Goal: Task Accomplishment & Management: Manage account settings

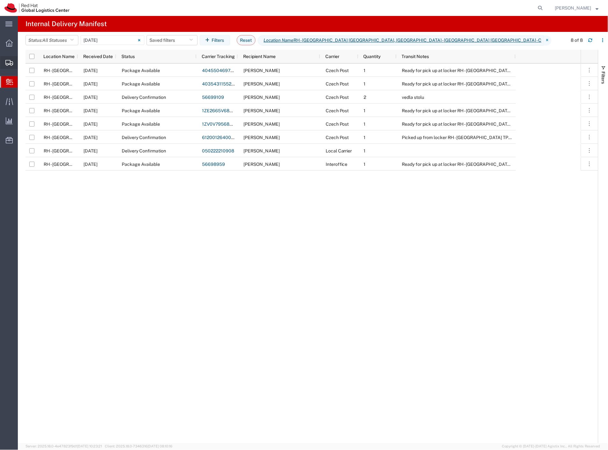
drag, startPoint x: 31, startPoint y: 70, endPoint x: 20, endPoint y: 71, distance: 10.9
click at [0, 0] on span "Shipment Manager" at bounding box center [0, 0] width 0 height 0
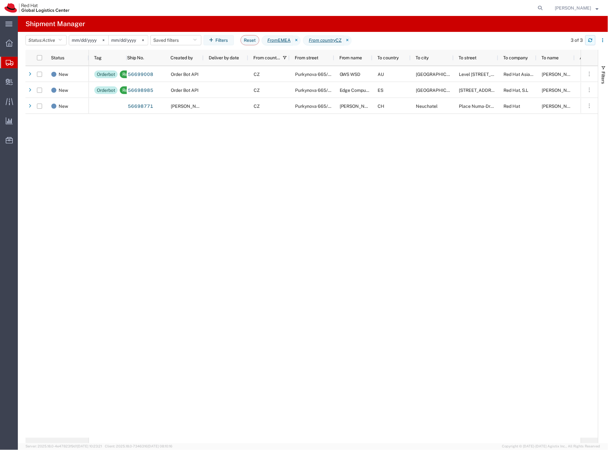
click at [592, 40] on icon "button" at bounding box center [590, 40] width 4 height 4
drag, startPoint x: 591, startPoint y: 43, endPoint x: 559, endPoint y: 37, distance: 32.1
click at [591, 43] on button "button" at bounding box center [591, 40] width 10 height 10
click at [594, 42] on button "button" at bounding box center [591, 40] width 10 height 10
click at [596, 43] on div "3 of 3" at bounding box center [587, 40] width 44 height 10
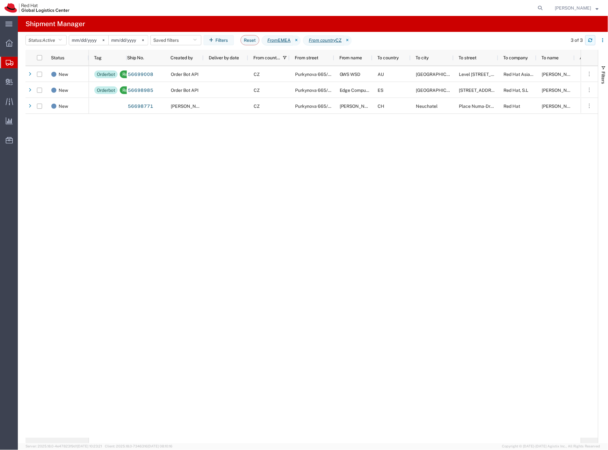
click at [592, 43] on button "button" at bounding box center [591, 40] width 10 height 10
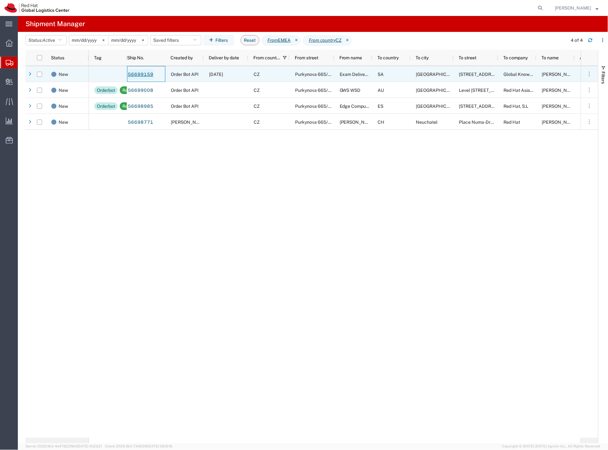
click at [144, 75] on link "56699159" at bounding box center [141, 74] width 26 height 10
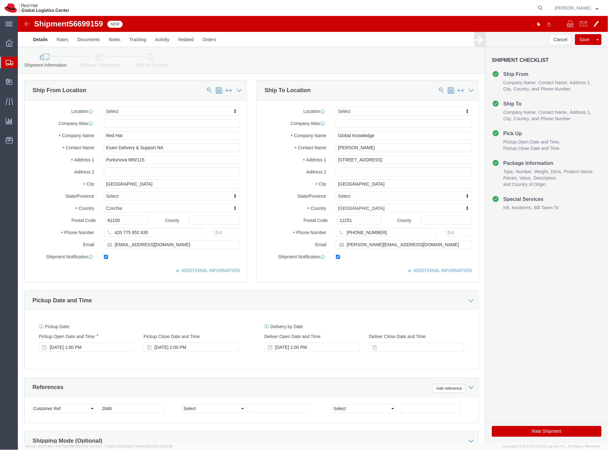
select select
click icon
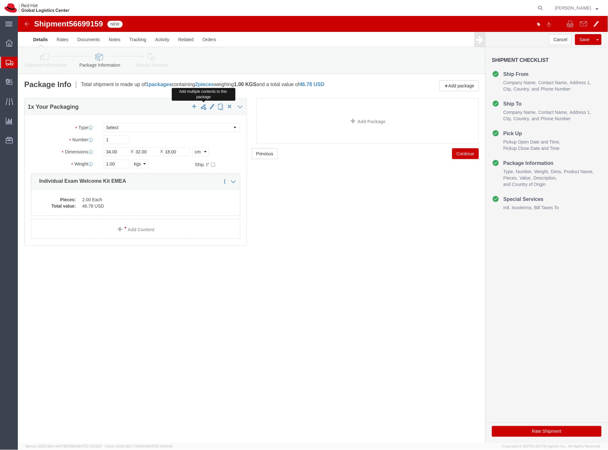
click span "button"
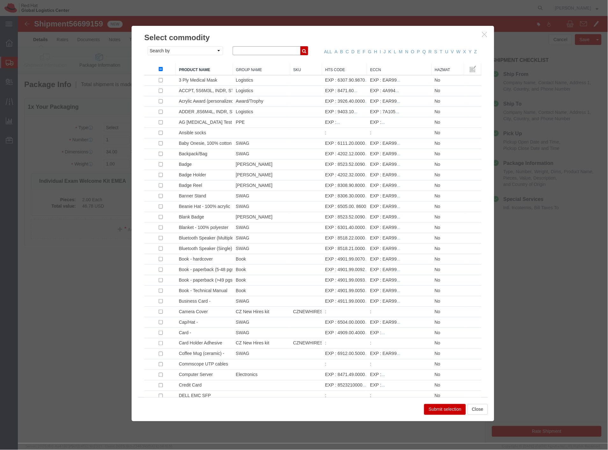
click input "text"
click button "button"
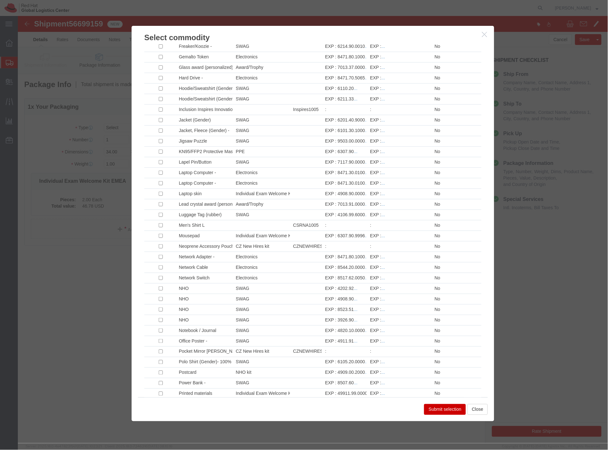
scroll to position [452, 0]
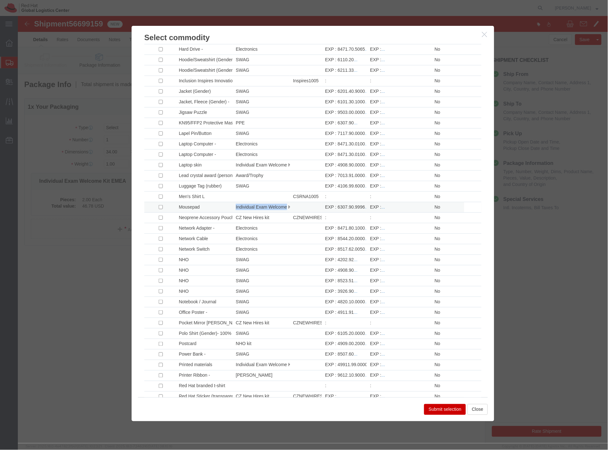
drag, startPoint x: 216, startPoint y: 220, endPoint x: 268, endPoint y: 220, distance: 52.0
click td "Individual Exam Welcome Kit"
copy td "Individual Exam Welcome"
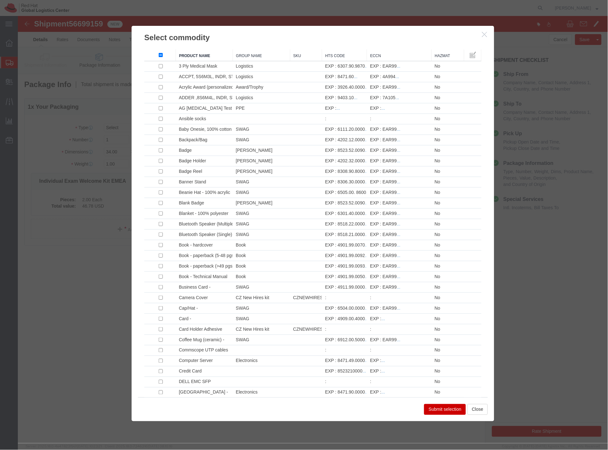
scroll to position [0, 0]
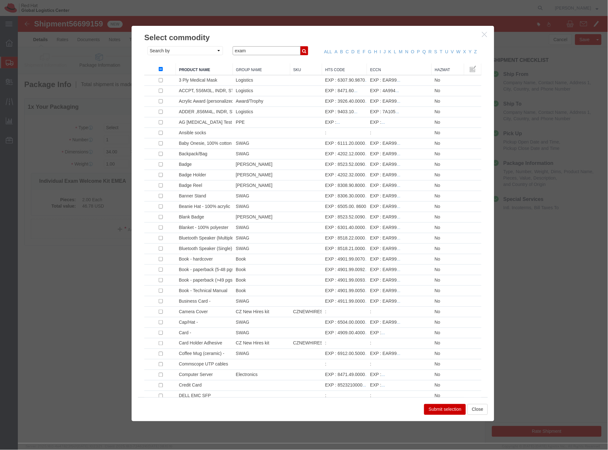
click input "exam"
paste input "Individual Exam Welcome"
type input "Individual Exam Welcome"
click icon "button"
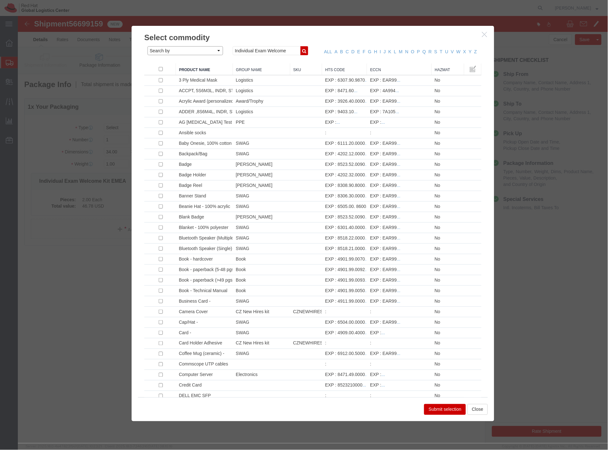
click select "Search by Class Commodity Quantity Commodity Value Commodity Value Country Desc…"
select select "commodityGroup"
click select "Search by Class Commodity Quantity Commodity Value Commodity Value Country Desc…"
click icon "button"
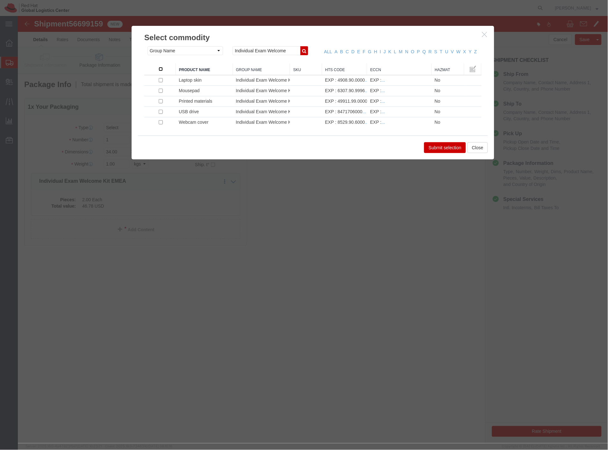
click input "checkbox"
checkbox input "true"
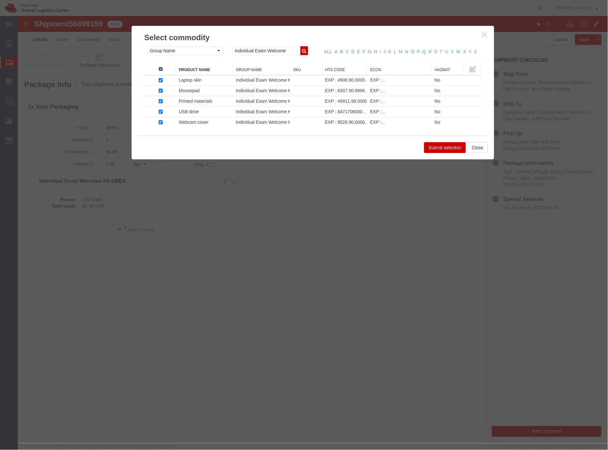
checkbox input "true"
click button "Submit selection"
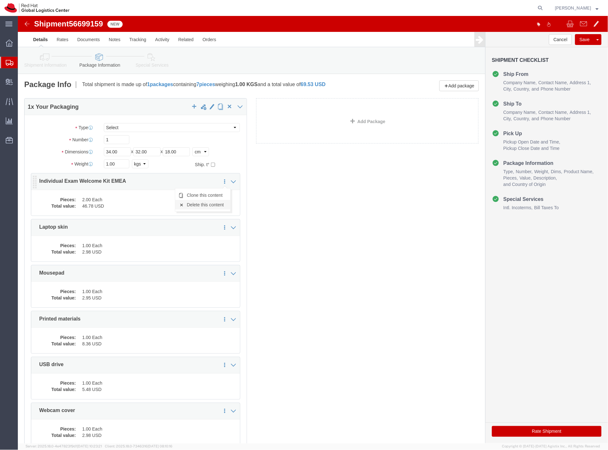
click link "Delete this content"
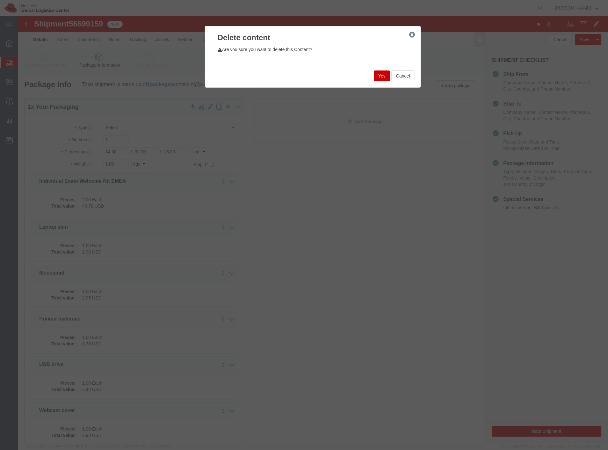
click button "Yes"
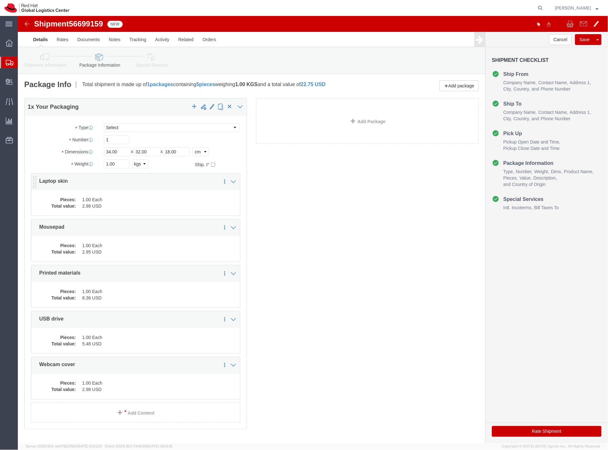
click dd "2.98 USD"
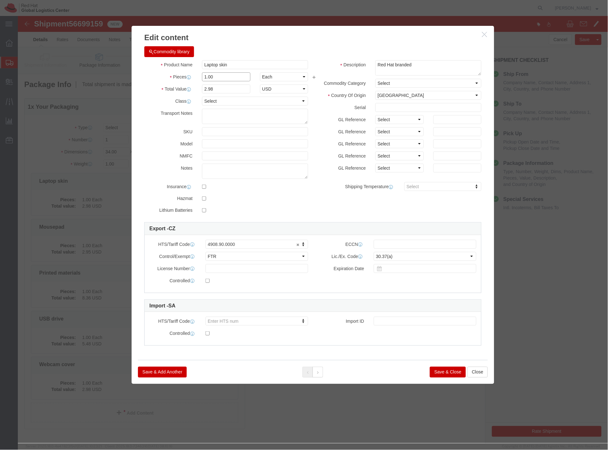
drag, startPoint x: 178, startPoint y: 68, endPoint x: 178, endPoint y: 130, distance: 62.5
click div "Product Name Laptop skin Pieces 1.00 Select Bag Barrels 100Board Feet Bottle Bo…"
type input "2"
type input "5.96"
click button
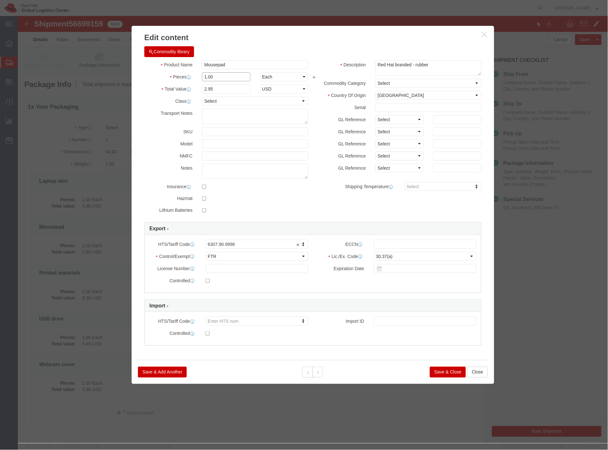
drag, startPoint x: 186, startPoint y: 61, endPoint x: 171, endPoint y: 99, distance: 41.7
click div "Pieces 1.00 Select Bag Barrels 100Board Feet Bottle Box Blister Pack Carats Can…"
type input "2"
type input "5.9"
click icon
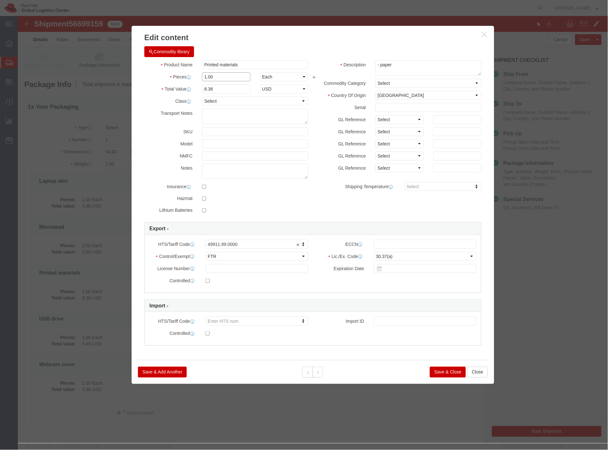
drag, startPoint x: 204, startPoint y: 60, endPoint x: 165, endPoint y: 64, distance: 39.1
click div "Pieces 1.00 Select Bag Barrels 100Board Feet Bottle Box Blister Pack Carats Can…"
type input "2"
type input "16.72"
click button
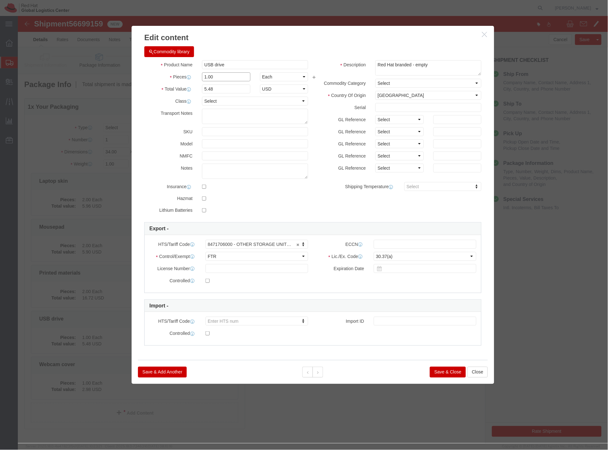
drag, startPoint x: 201, startPoint y: 60, endPoint x: 165, endPoint y: 61, distance: 36.4
click div "Pieces Number of pieces inside all the packages 1.00 Select Bag Barrels 100Boar…"
type input "2"
type input "10.96"
click button
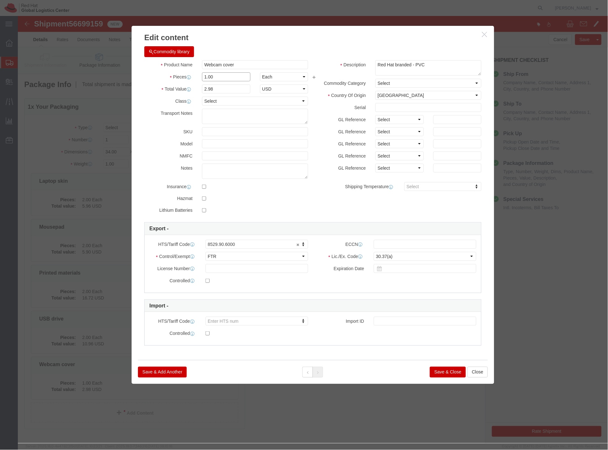
drag, startPoint x: 198, startPoint y: 61, endPoint x: 166, endPoint y: 62, distance: 31.9
click div "Pieces 1.00 Select Bag Barrels 100Board Feet Bottle Box Blister Pack Carats Can…"
type input "2"
type input "5.96"
click button "Save & Close"
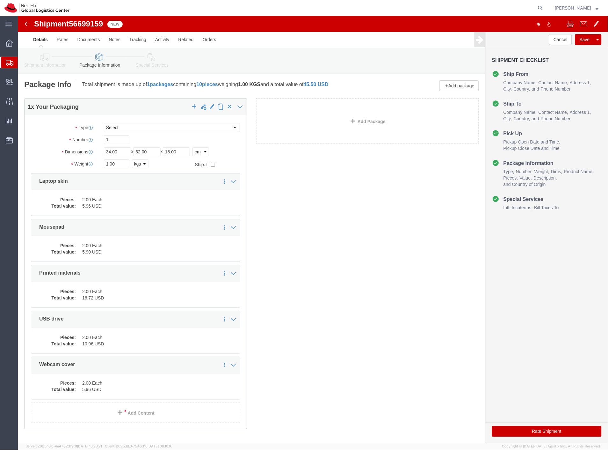
click div "1 x Your Packaging Package Type Select Case(s) Crate(s) Envelope Large Box Medi…"
click button "Save"
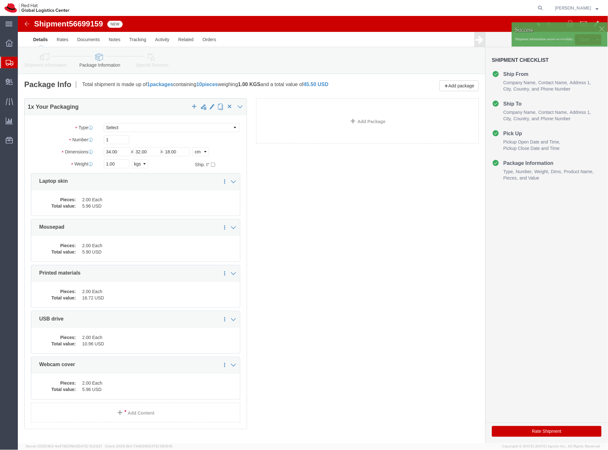
click div
click icon "button"
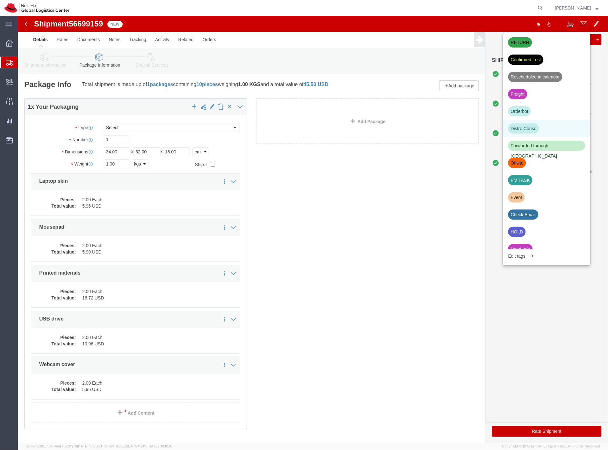
scroll to position [106, 0]
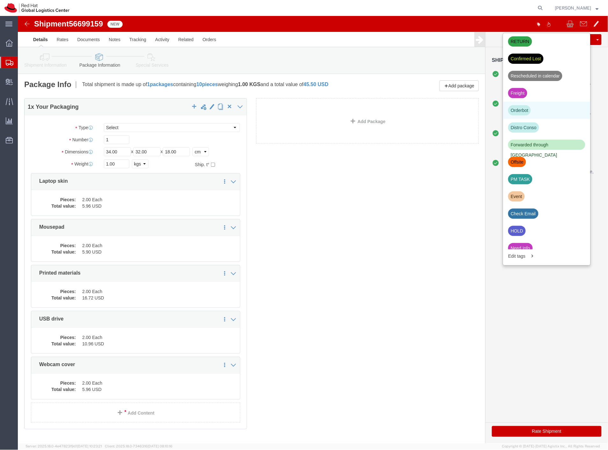
click div "Orderbot"
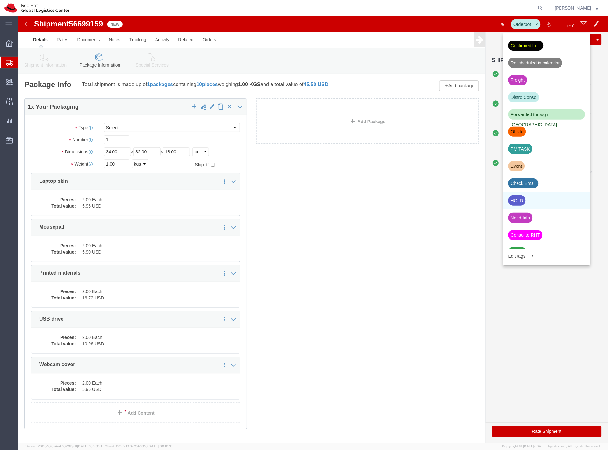
scroll to position [131, 0]
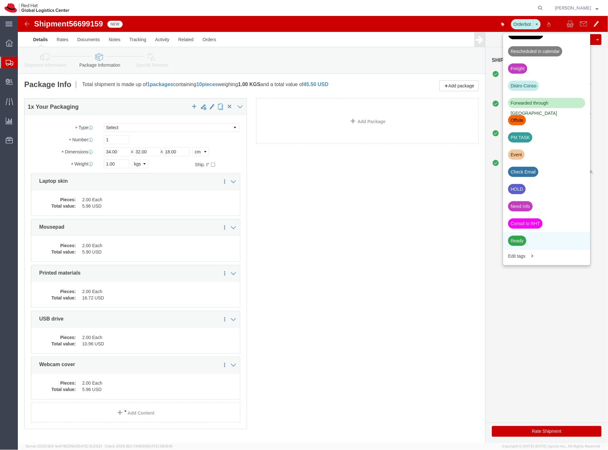
click div "Ready"
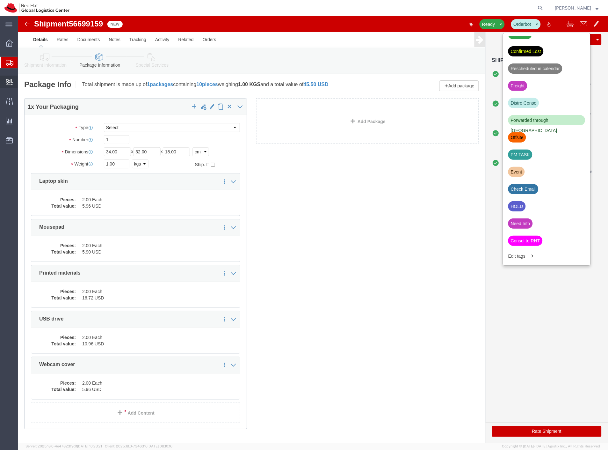
drag, startPoint x: 26, startPoint y: 90, endPoint x: 34, endPoint y: 91, distance: 8.3
click at [0, 0] on span "Create Delivery" at bounding box center [0, 0] width 0 height 0
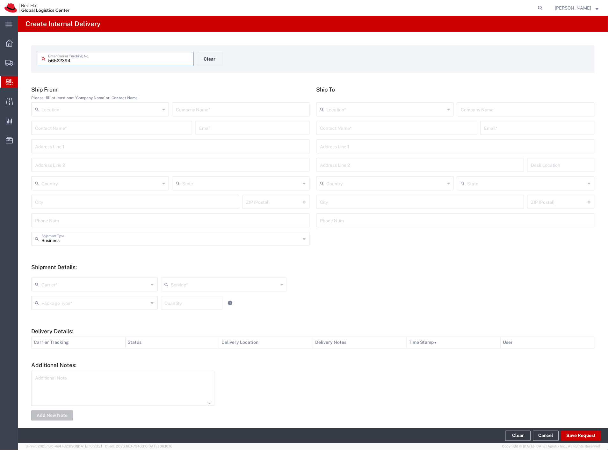
type input "56522394"
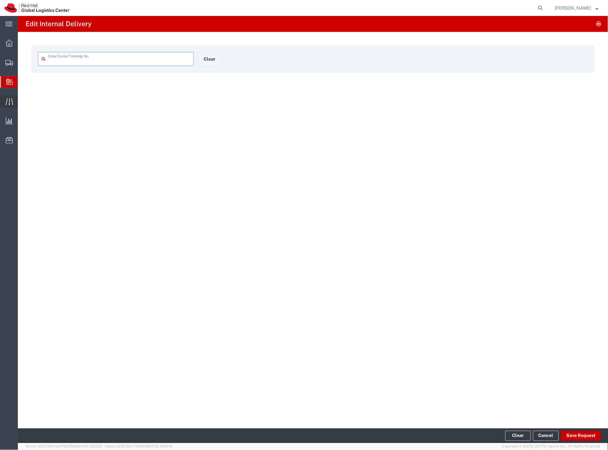
type input "56522394"
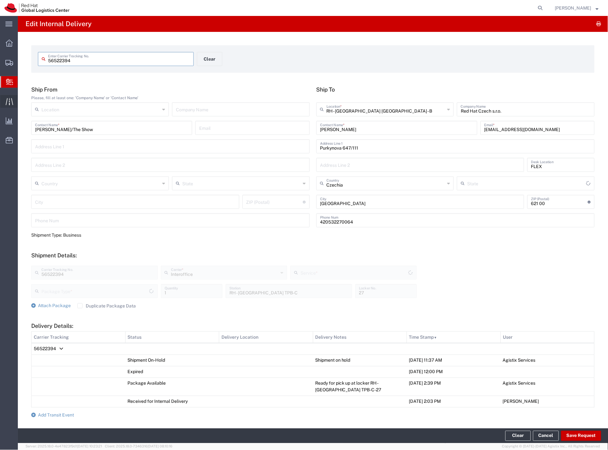
type input "Your Packaging"
type input "IO_Ground"
click at [69, 413] on span "Add Transit Event" at bounding box center [56, 414] width 36 height 5
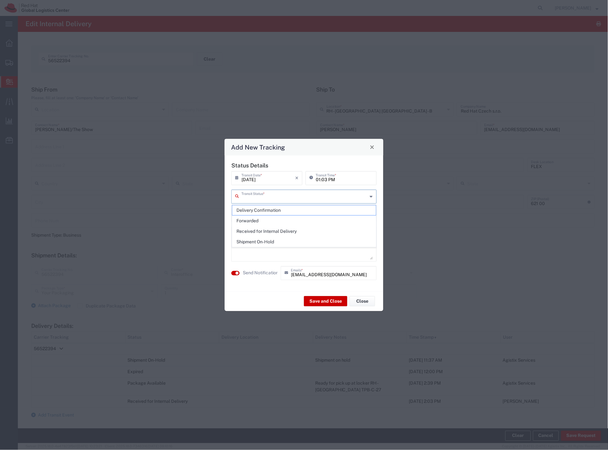
click at [341, 196] on input "text" at bounding box center [305, 195] width 126 height 11
click at [305, 208] on span "Delivery Confirmation" at bounding box center [304, 210] width 144 height 10
type input "Delivery Confirmation"
click at [264, 273] on label "Send Notification" at bounding box center [261, 273] width 36 height 7
click at [321, 304] on button "Save and Close" at bounding box center [325, 301] width 43 height 10
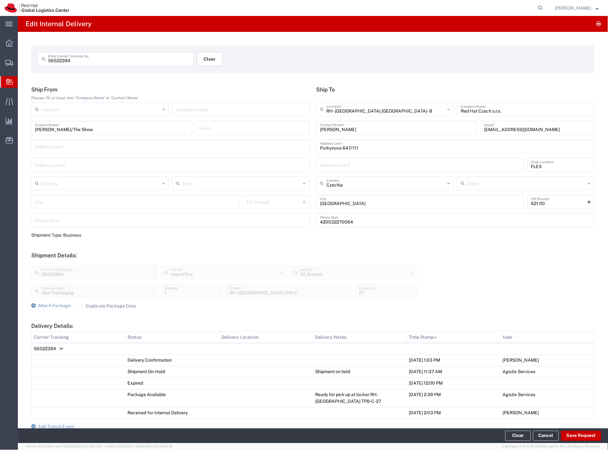
click at [211, 55] on button "Clear" at bounding box center [210, 59] width 26 height 14
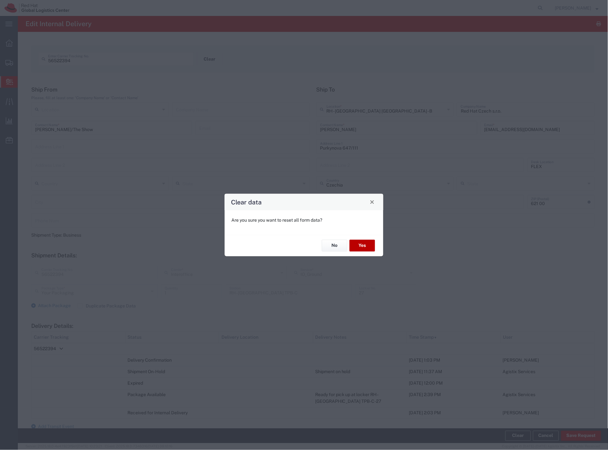
click at [365, 244] on button "Yes" at bounding box center [363, 246] width 26 height 12
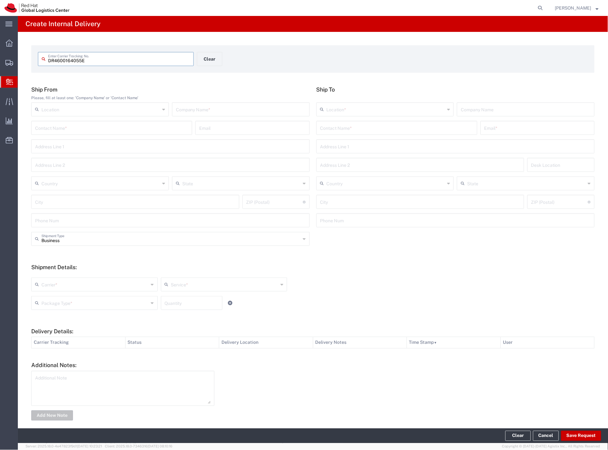
type input "DR4600164055E"
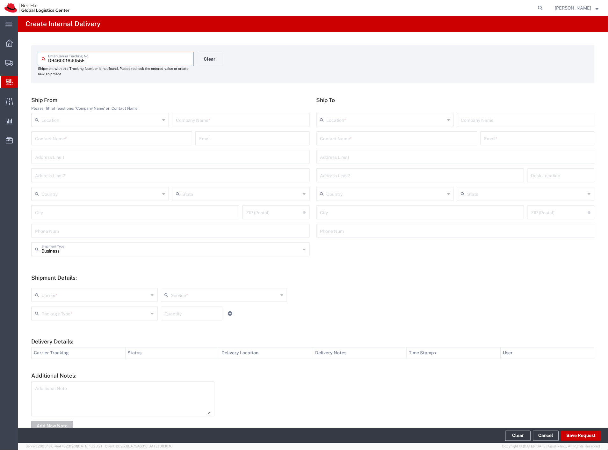
click at [215, 123] on input "text" at bounding box center [241, 119] width 130 height 11
type input "china"
click at [335, 135] on input "text" at bounding box center [396, 137] width 153 height 11
type input "Vlastimil"
click at [367, 157] on p "Red Hat Czech s.r.o. ([PERSON_NAME]), [EMAIL_ADDRESS][DOMAIN_NAME]" at bounding box center [397, 154] width 153 height 8
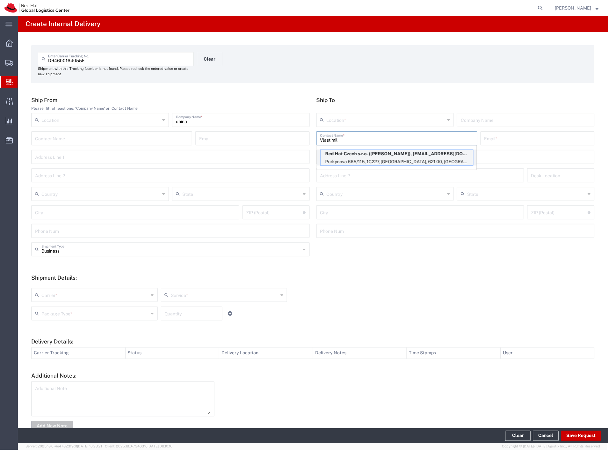
type input "RH - [GEOGRAPHIC_DATA] [GEOGRAPHIC_DATA] - C"
type input "Red Hat Czech s.r.o."
type input "[PERSON_NAME]"
type input "[EMAIL_ADDRESS][DOMAIN_NAME]"
type input "Purkynova 665/115"
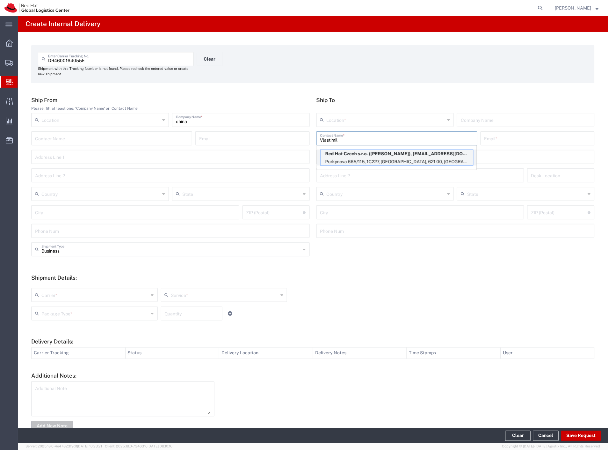
type input "1C227"
type input "Czechia"
type input "[GEOGRAPHIC_DATA]"
type input "621 00"
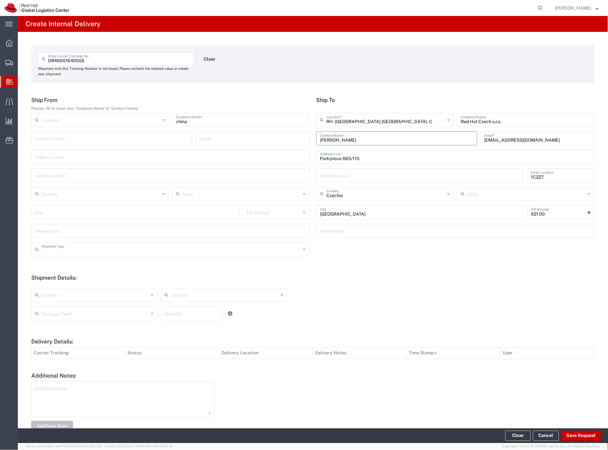
click at [55, 250] on input "text" at bounding box center [170, 248] width 259 height 11
click at [404, 266] on form "Ship From Please, fill at least one: 'Company Name' or 'Contact Name' Location …" at bounding box center [313, 265] width 564 height 336
type input "Business"
click at [42, 293] on input "text" at bounding box center [94, 294] width 107 height 11
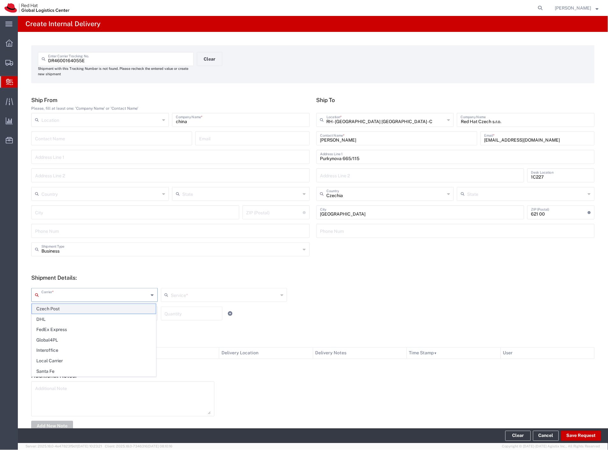
click at [57, 310] on span "Czech Post" at bounding box center [94, 309] width 124 height 10
type input "Czech Post"
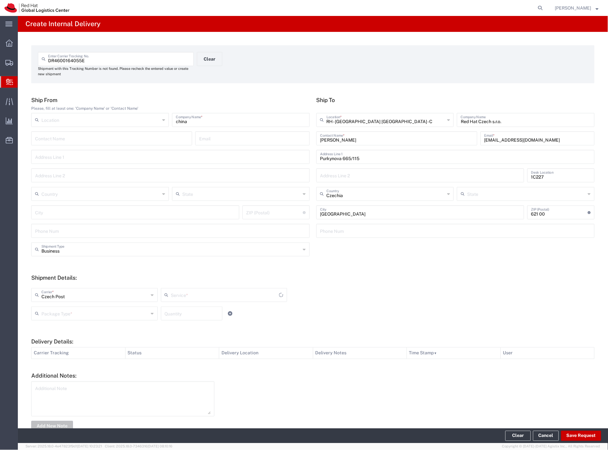
click at [59, 310] on input "text" at bounding box center [94, 312] width 107 height 11
type input "Ground"
click at [64, 369] on span "Your Packaging" at bounding box center [94, 369] width 124 height 10
type input "Your Packaging"
click at [591, 433] on button "Save Request" at bounding box center [581, 436] width 40 height 10
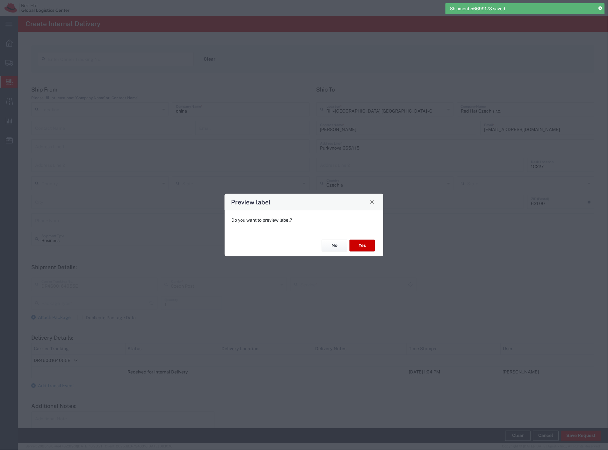
type input "Your Packaging"
type input "Ground"
click at [365, 244] on button "Yes" at bounding box center [363, 246] width 26 height 12
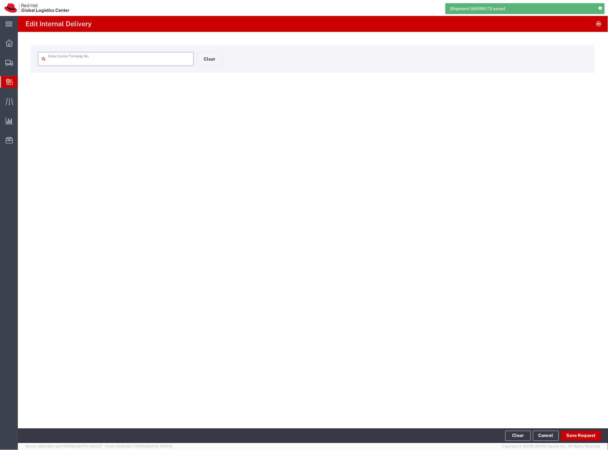
type input "DR4600164055E"
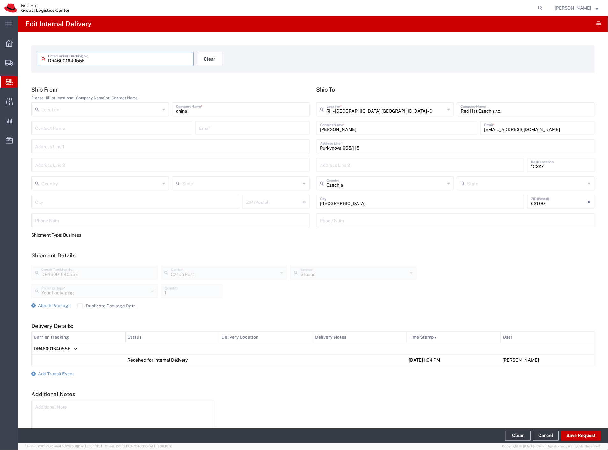
click at [198, 55] on button "Clear" at bounding box center [210, 59] width 26 height 14
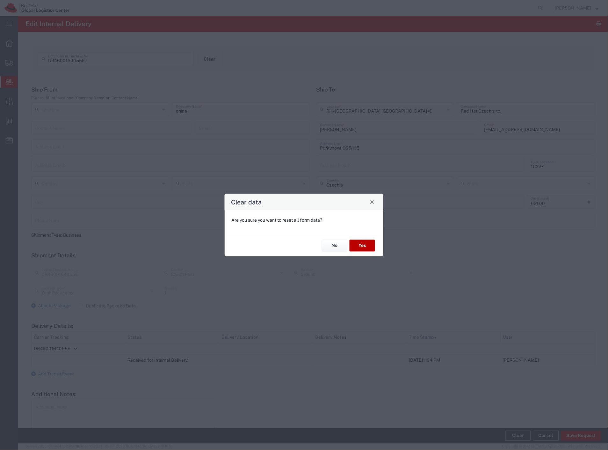
click at [363, 243] on button "Yes" at bounding box center [363, 246] width 26 height 12
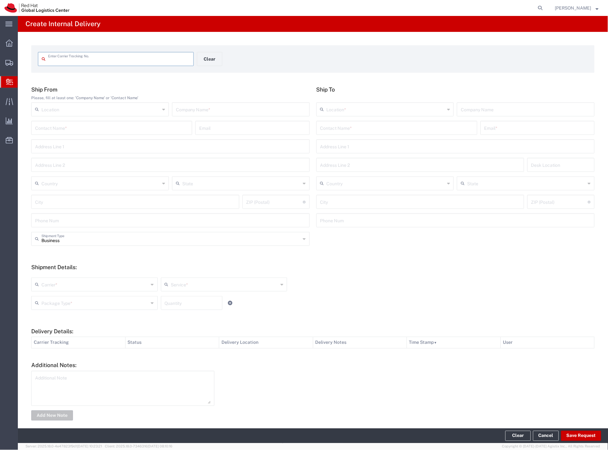
click at [157, 56] on input "text" at bounding box center [119, 58] width 142 height 11
type input "DR4518674586U"
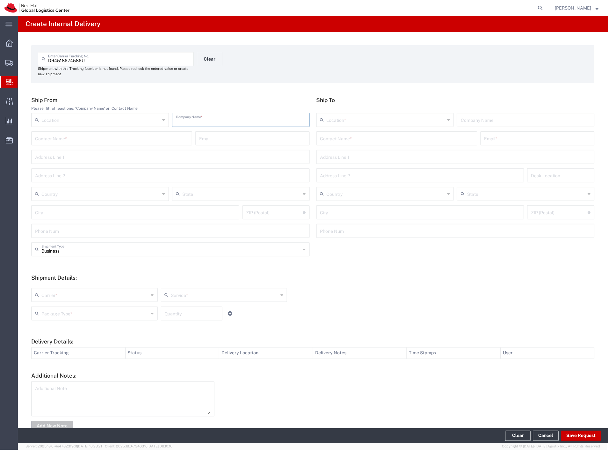
click at [263, 116] on input "text" at bounding box center [241, 119] width 130 height 11
type input "lindex"
click at [321, 136] on input "text" at bounding box center [396, 137] width 153 height 11
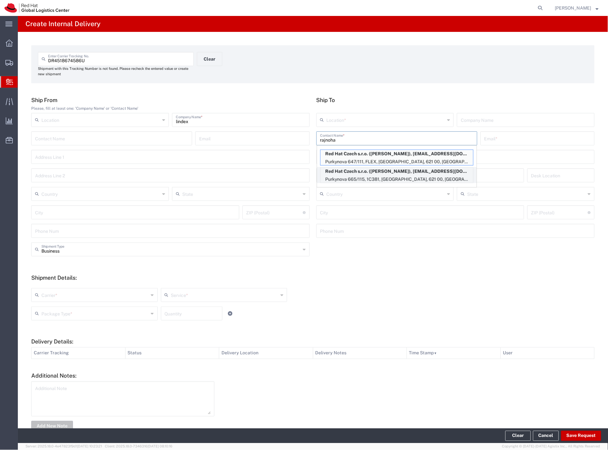
type input "rajnoha"
click at [396, 170] on p "Red Hat Czech s.r.o. ([PERSON_NAME]), [EMAIL_ADDRESS][DOMAIN_NAME]" at bounding box center [397, 171] width 153 height 8
type input "RH - [GEOGRAPHIC_DATA] [GEOGRAPHIC_DATA] - C"
type input "Red Hat Czech s.r.o."
type input "[PERSON_NAME]"
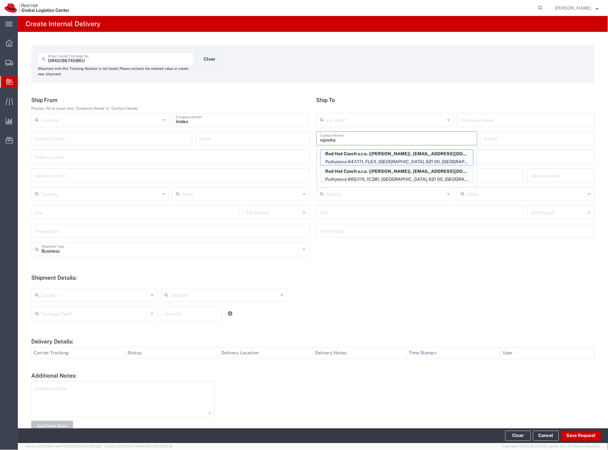
type input "[EMAIL_ADDRESS][DOMAIN_NAME]"
type input "Purkynova 665/115"
type input "1C381"
type input "Czechia"
type input "[GEOGRAPHIC_DATA]"
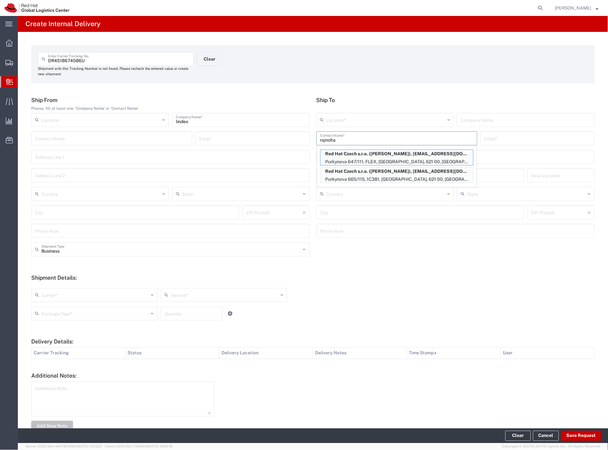
type input "621 00"
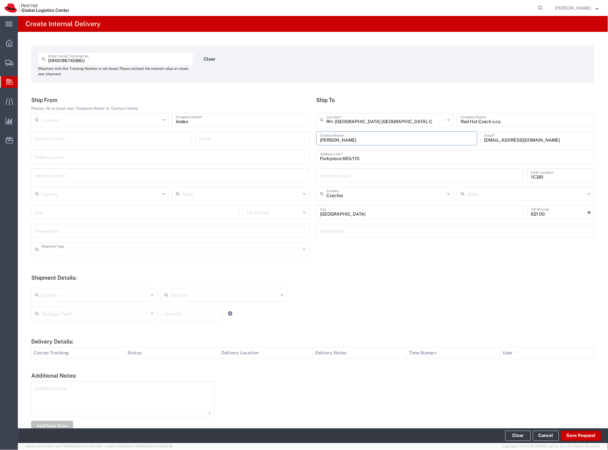
click at [65, 250] on input "text" at bounding box center [170, 248] width 259 height 11
drag, startPoint x: 61, startPoint y: 271, endPoint x: 60, endPoint y: 288, distance: 17.3
click at [60, 274] on span "Personal" at bounding box center [169, 274] width 275 height 10
type input "Personal"
click at [59, 297] on input "text" at bounding box center [94, 294] width 107 height 11
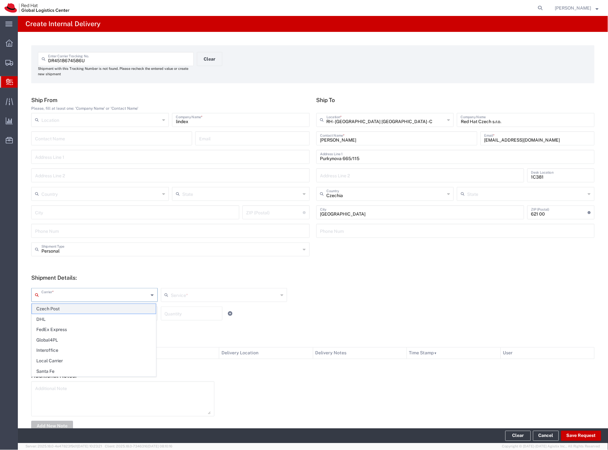
click at [59, 305] on span "Czech Post" at bounding box center [94, 309] width 124 height 10
type input "Czech Post"
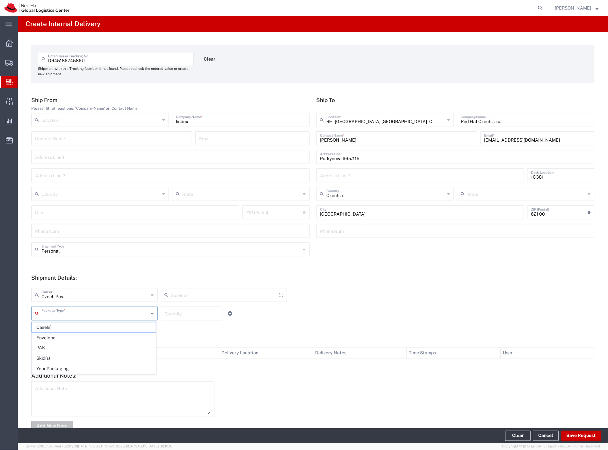
click at [59, 310] on input "text" at bounding box center [94, 312] width 107 height 11
type input "Ground"
click at [65, 370] on span "Your Packaging" at bounding box center [94, 369] width 124 height 10
type input "Your Packaging"
click at [586, 435] on button "Save Request" at bounding box center [581, 436] width 40 height 10
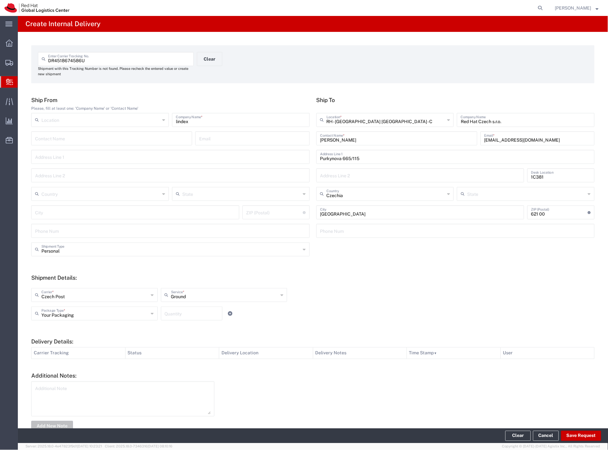
type input "Personal"
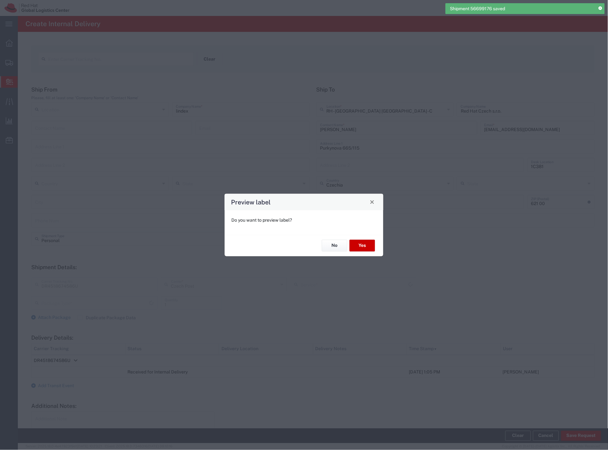
type input "Your Packaging"
type input "Ground"
click at [362, 246] on button "Yes" at bounding box center [363, 246] width 26 height 12
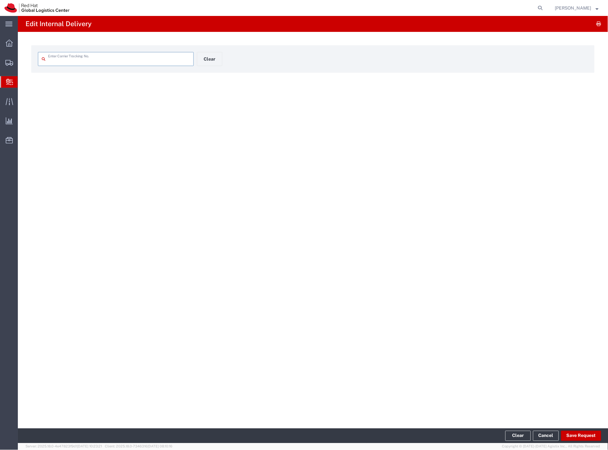
type input "DR4518674586U"
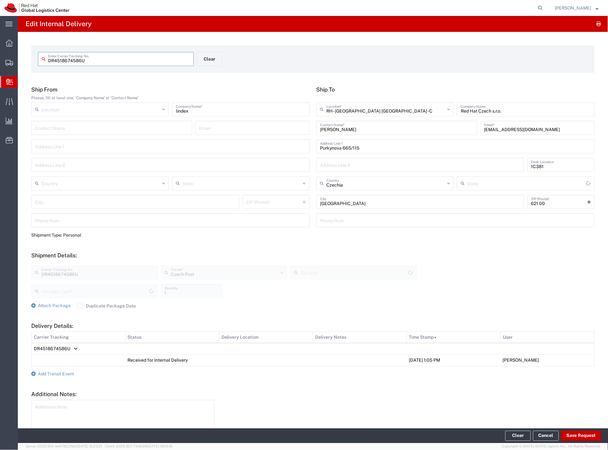
type input "Ground"
type input "Your Packaging"
click at [217, 58] on button "Clear" at bounding box center [210, 59] width 26 height 14
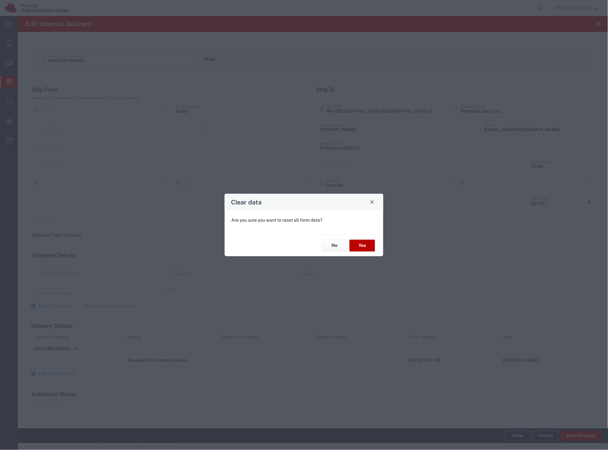
click at [366, 242] on button "Yes" at bounding box center [363, 246] width 26 height 12
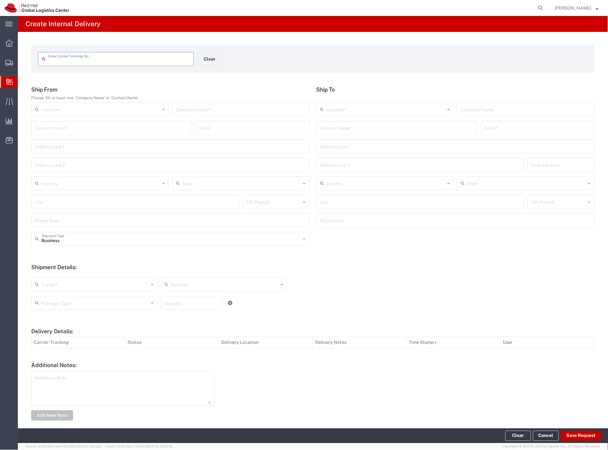
click at [213, 110] on input "text" at bounding box center [241, 108] width 130 height 11
type input "china"
click at [102, 58] on input "text" at bounding box center [119, 58] width 142 height 11
type input "DR9712464333F"
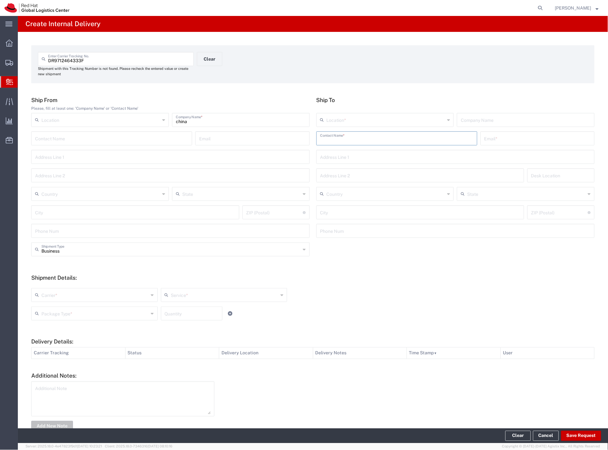
click at [364, 138] on input "text" at bounding box center [396, 137] width 153 height 11
type input "[PERSON_NAME]"
click at [361, 161] on p "Purkynova 665/115, FLEX, [GEOGRAPHIC_DATA], 621 00, [GEOGRAPHIC_DATA]" at bounding box center [397, 162] width 153 height 8
type input "RH - [GEOGRAPHIC_DATA] [GEOGRAPHIC_DATA] - C"
type input "Red Hat Czech s.r.o."
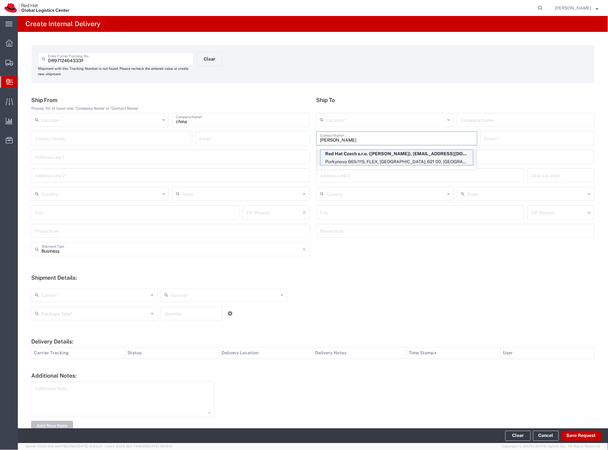
type input "[PERSON_NAME]"
type input "[EMAIL_ADDRESS][DOMAIN_NAME]"
type input "Purkynova 665/115"
type input "FLEX"
type input "Czechia"
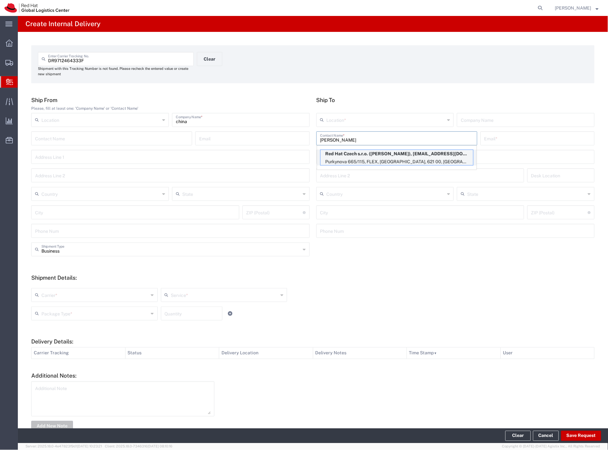
type input "[GEOGRAPHIC_DATA]"
type input "621 00"
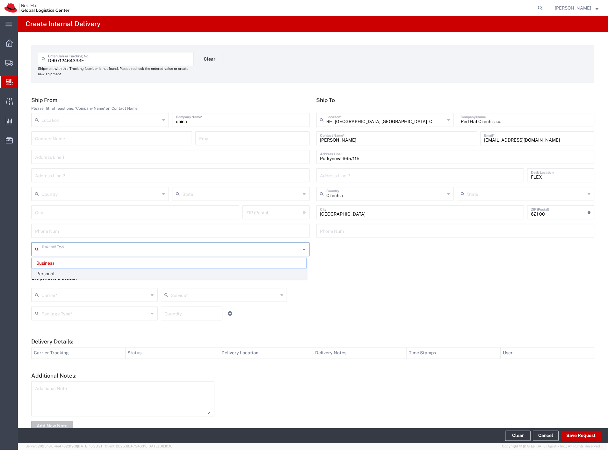
drag, startPoint x: 71, startPoint y: 247, endPoint x: 66, endPoint y: 269, distance: 22.6
click at [71, 249] on input "text" at bounding box center [170, 248] width 259 height 11
drag, startPoint x: 64, startPoint y: 274, endPoint x: 59, endPoint y: 289, distance: 16.2
click at [63, 276] on span "Personal" at bounding box center [169, 274] width 275 height 10
type input "Personal"
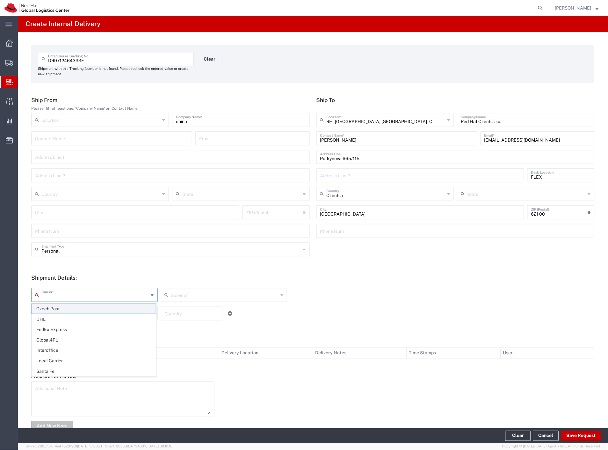
drag, startPoint x: 53, startPoint y: 300, endPoint x: 50, endPoint y: 306, distance: 6.2
click at [51, 302] on agx-dropdown-input "Carrier * Czech Post DHL FedEx Express Global4PL Interoffice Local Carrier Sant…" at bounding box center [94, 295] width 127 height 14
click at [49, 310] on span "Czech Post" at bounding box center [94, 309] width 124 height 10
type input "Czech Post"
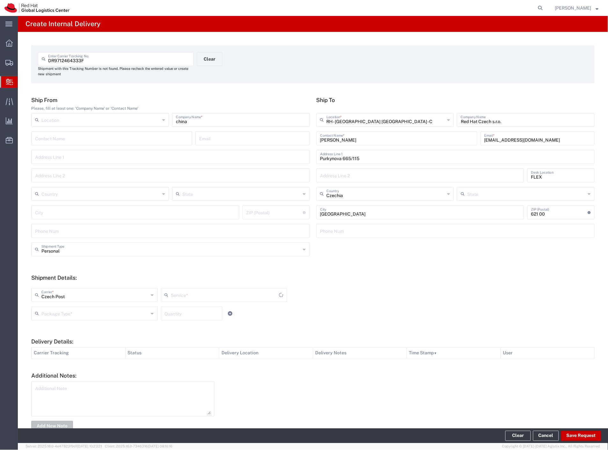
drag, startPoint x: 49, startPoint y: 312, endPoint x: 48, endPoint y: 321, distance: 8.3
click at [48, 314] on input "text" at bounding box center [94, 312] width 107 height 11
type input "Ground"
click at [55, 366] on span "Your Packaging" at bounding box center [94, 369] width 124 height 10
type input "Your Packaging"
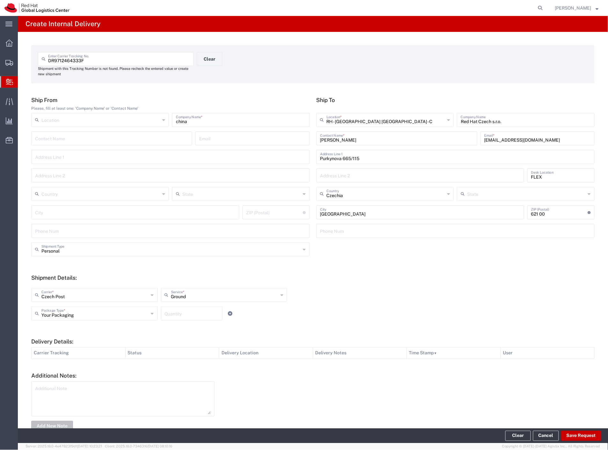
click at [181, 307] on input "number" at bounding box center [192, 312] width 54 height 11
type input "2"
click at [576, 431] on button "Save Request" at bounding box center [581, 436] width 40 height 10
type input "Personal"
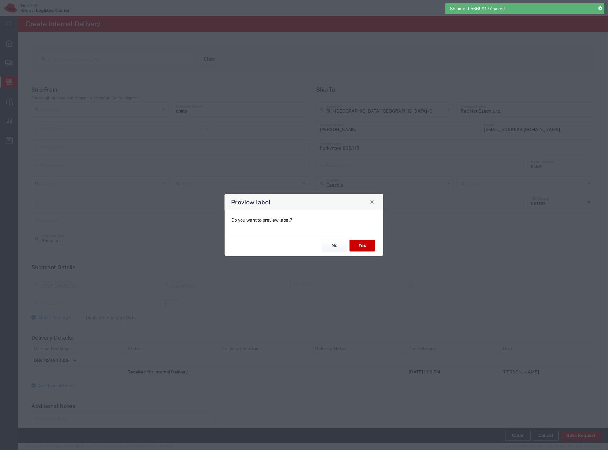
type input "Your Packaging"
type input "Ground"
click at [364, 248] on button "Yes" at bounding box center [363, 246] width 26 height 12
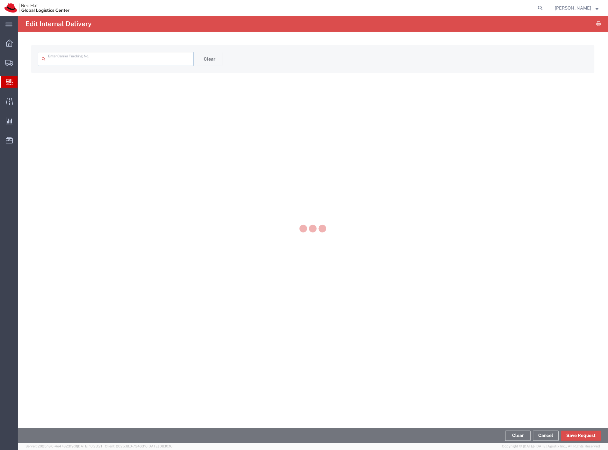
type input "DR9712464333F"
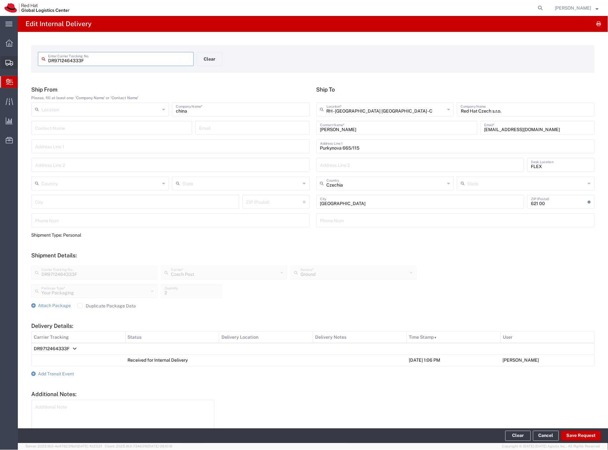
click at [0, 0] on span "Shipment Manager" at bounding box center [0, 0] width 0 height 0
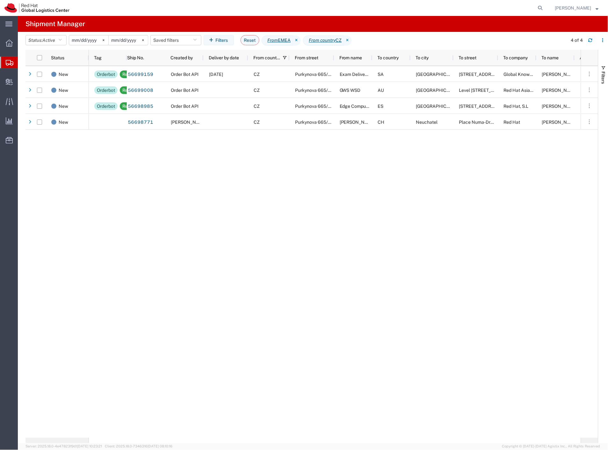
click at [265, 213] on div "Orderbot Ready 56699159 Order Bot API [DATE] CZ Purkynova 665/115 Exam Delivery…" at bounding box center [335, 252] width 492 height 372
click at [0, 0] on span "Create Delivery" at bounding box center [0, 0] width 0 height 0
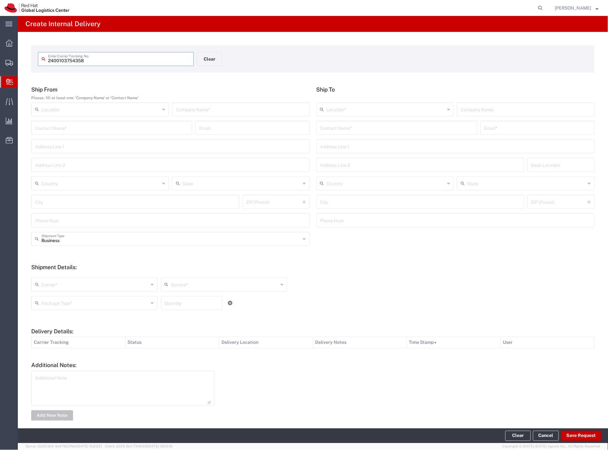
type input "2400103754358"
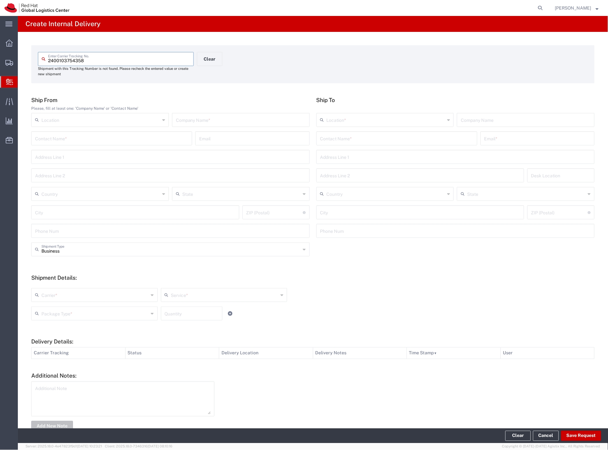
click at [186, 115] on input "text" at bounding box center [241, 119] width 130 height 11
type input "amazon"
click at [349, 138] on input "text" at bounding box center [396, 137] width 153 height 11
type input "[PERSON_NAME]"
click at [365, 155] on p "Red Hat Czech s.r.o. ([PERSON_NAME]), [EMAIL_ADDRESS][DOMAIN_NAME]" at bounding box center [397, 154] width 153 height 8
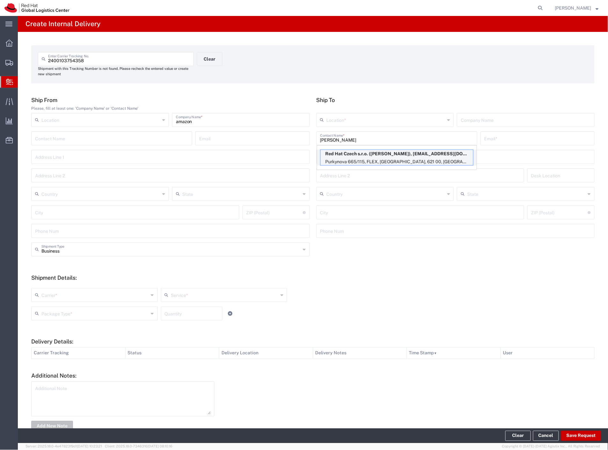
type input "RH - [GEOGRAPHIC_DATA] [GEOGRAPHIC_DATA] - C"
type input "Red Hat Czech s.r.o."
type input "[PERSON_NAME]"
type input "[EMAIL_ADDRESS][DOMAIN_NAME]"
type input "Purkynova 665/115"
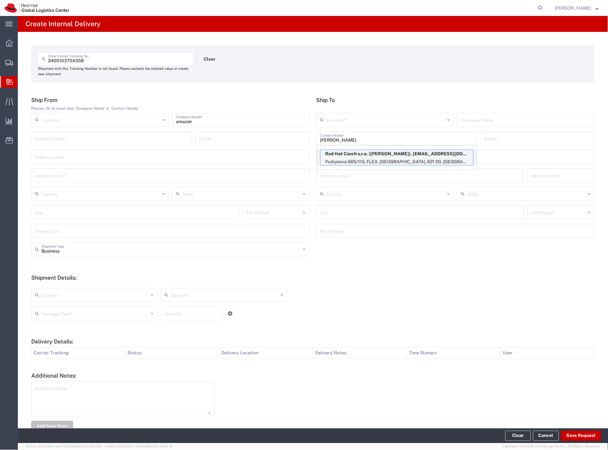
type input "FLEX"
type input "Czechia"
type input "[GEOGRAPHIC_DATA]"
type input "621 00"
type input "420532294142"
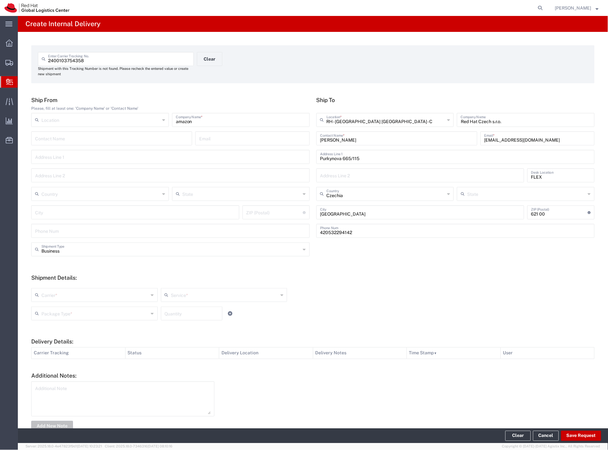
click at [71, 254] on div "Business Shipment Type" at bounding box center [170, 249] width 279 height 14
drag, startPoint x: 69, startPoint y: 271, endPoint x: 68, endPoint y: 277, distance: 6.6
click at [69, 272] on span "Personal" at bounding box center [169, 274] width 275 height 10
type input "Personal"
drag, startPoint x: 60, startPoint y: 295, endPoint x: 58, endPoint y: 303, distance: 7.6
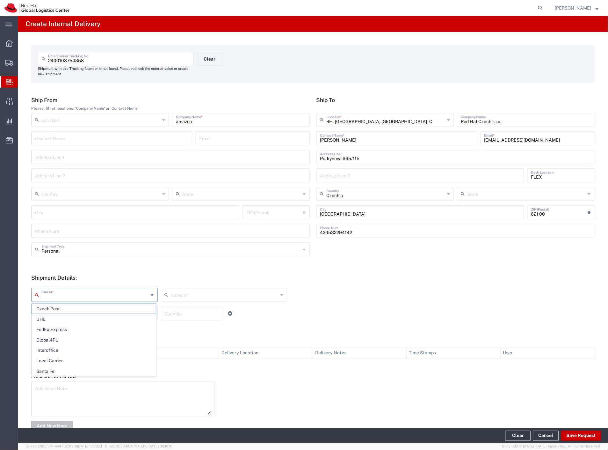
click at [60, 296] on input "text" at bounding box center [94, 294] width 107 height 11
click at [56, 306] on span "Czech Post" at bounding box center [94, 309] width 124 height 10
type input "Czech Post"
click at [56, 306] on div "Package Type *" at bounding box center [94, 313] width 127 height 14
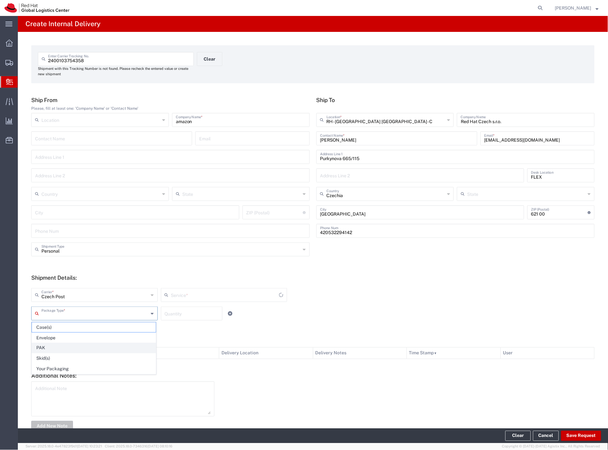
type input "Ground"
click at [55, 366] on span "Your Packaging" at bounding box center [94, 369] width 124 height 10
type input "Your Packaging"
click at [581, 438] on button "Save Request" at bounding box center [581, 436] width 40 height 10
type input "Personal"
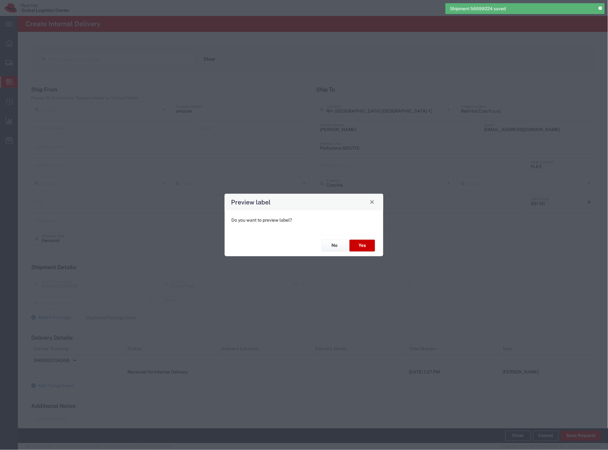
type input "Your Packaging"
type input "Ground"
click at [364, 247] on button "Yes" at bounding box center [363, 246] width 26 height 12
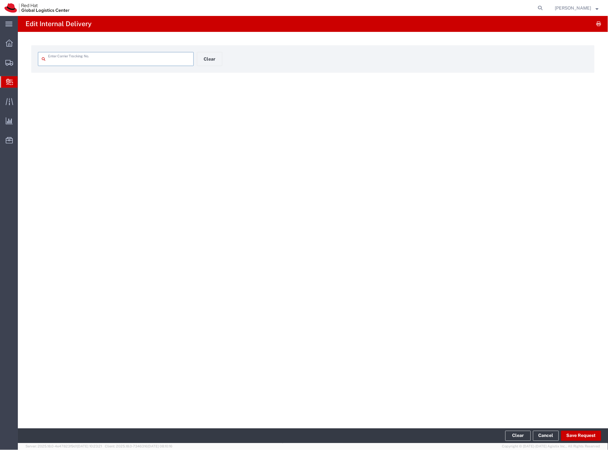
type input "2400103754358"
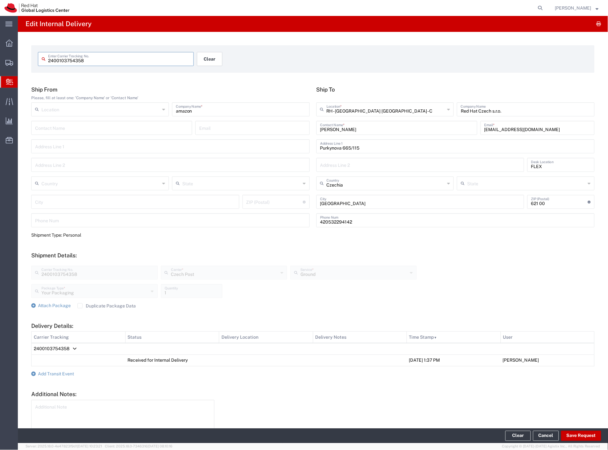
click at [210, 62] on button "Clear" at bounding box center [210, 59] width 26 height 14
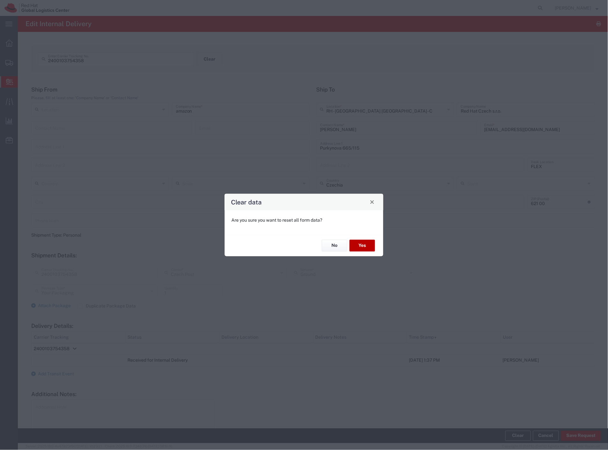
click at [361, 244] on button "Yes" at bounding box center [363, 246] width 26 height 12
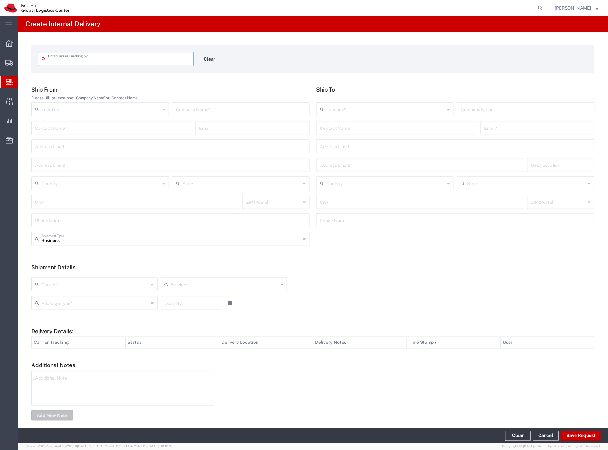
click at [98, 63] on input "text" at bounding box center [119, 58] width 142 height 11
click at [99, 64] on div "Enter Carrier Tracking No." at bounding box center [116, 59] width 156 height 14
click at [99, 60] on input "text" at bounding box center [119, 58] width 142 height 11
type input "Z1435530805"
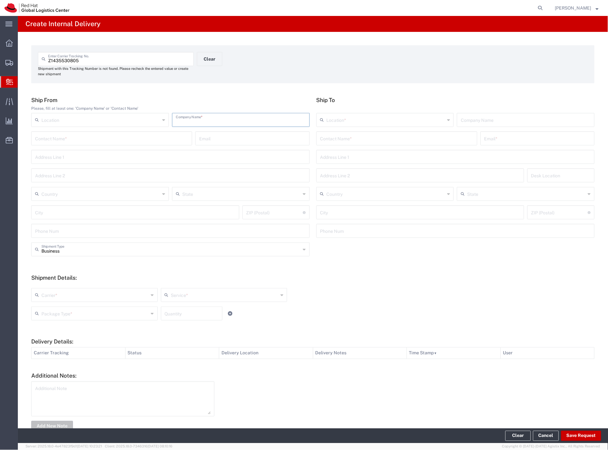
click at [217, 118] on input "text" at bounding box center [241, 119] width 130 height 11
type input "kafe"
click at [327, 136] on input "text" at bounding box center [396, 137] width 153 height 11
type input "rojcik"
drag, startPoint x: 381, startPoint y: 158, endPoint x: 326, endPoint y: 186, distance: 61.6
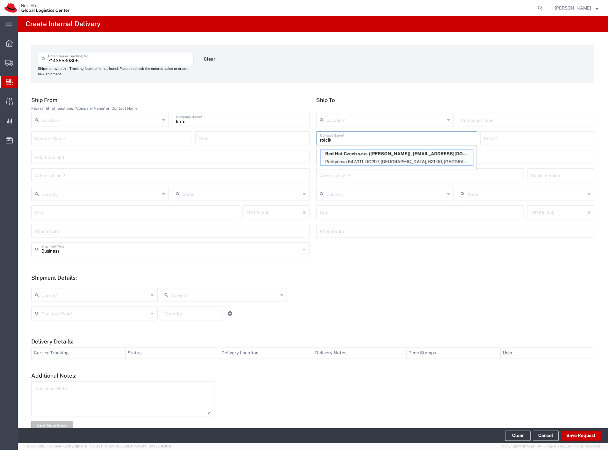
click at [381, 158] on p "Purkynova 647/111, 0C207, [GEOGRAPHIC_DATA], 621 00, [GEOGRAPHIC_DATA]" at bounding box center [397, 162] width 153 height 8
type input "RH - [GEOGRAPHIC_DATA] [GEOGRAPHIC_DATA] - B"
type input "Red Hat Czech s.r.o."
type input "[PERSON_NAME]"
type input "[EMAIL_ADDRESS][DOMAIN_NAME]"
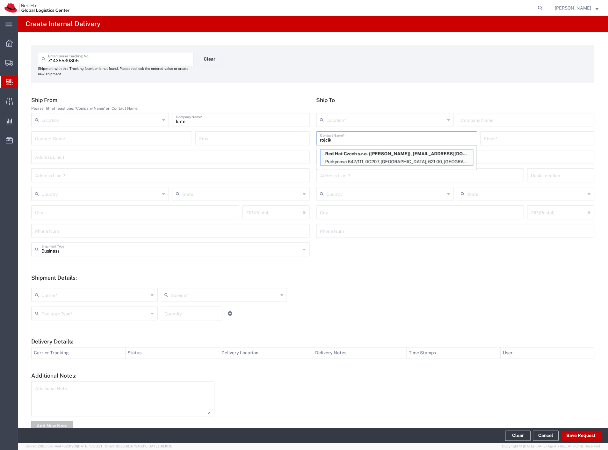
type input "Purkynova 647/111"
type input "0C207"
type input "Czechia"
type input "[GEOGRAPHIC_DATA]"
type input "621 00"
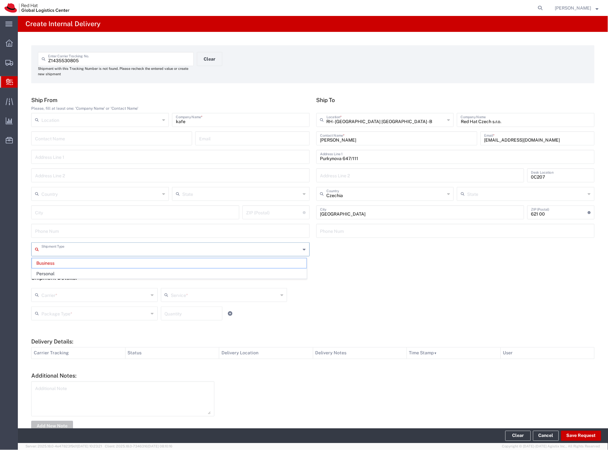
click at [77, 253] on input "text" at bounding box center [170, 248] width 259 height 11
click at [71, 270] on span "Personal" at bounding box center [169, 274] width 275 height 10
type input "Personal"
click at [63, 295] on input "text" at bounding box center [94, 294] width 107 height 11
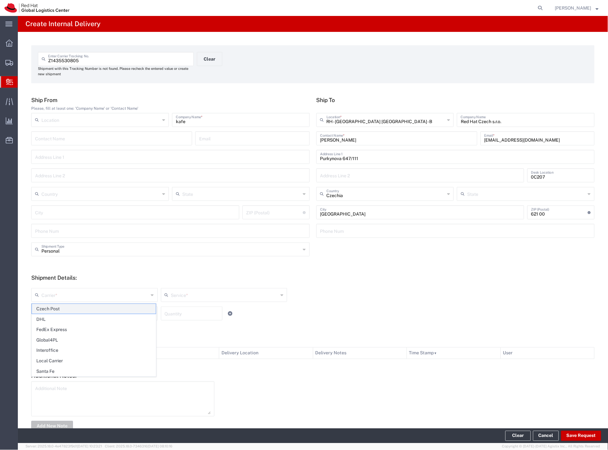
click at [59, 307] on span "Czech Post" at bounding box center [94, 309] width 124 height 10
type input "Czech Post"
click at [58, 310] on input "text" at bounding box center [94, 312] width 107 height 11
type input "Ground"
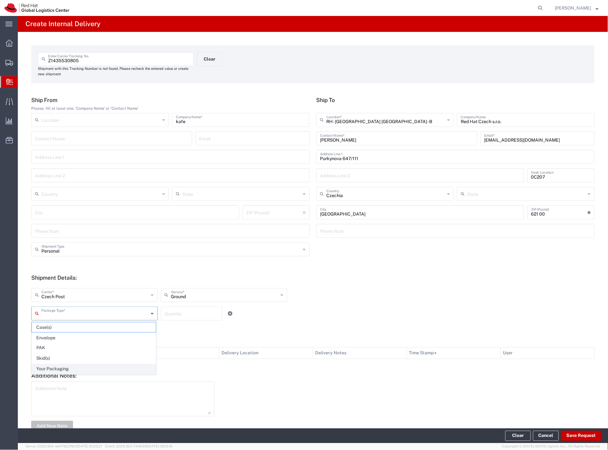
click at [53, 372] on span "Your Packaging" at bounding box center [94, 369] width 124 height 10
type input "Your Packaging"
click at [572, 433] on button "Save Request" at bounding box center [581, 436] width 40 height 10
type input "Personal"
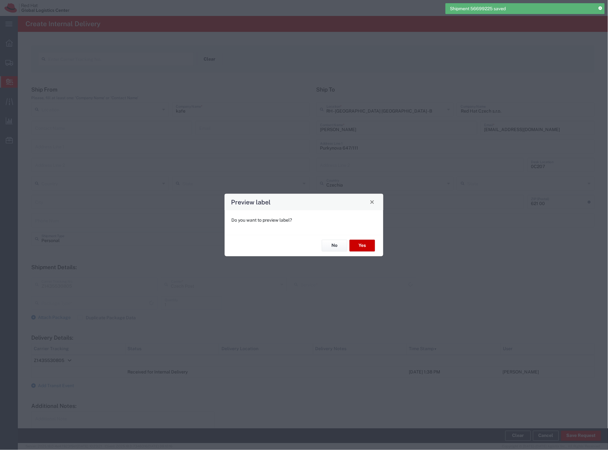
type input "Your Packaging"
type input "Ground"
click at [367, 244] on button "Yes" at bounding box center [363, 246] width 26 height 12
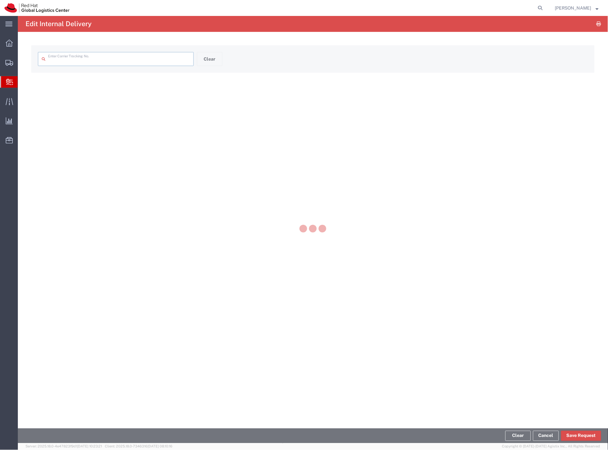
type input "Z1435530805"
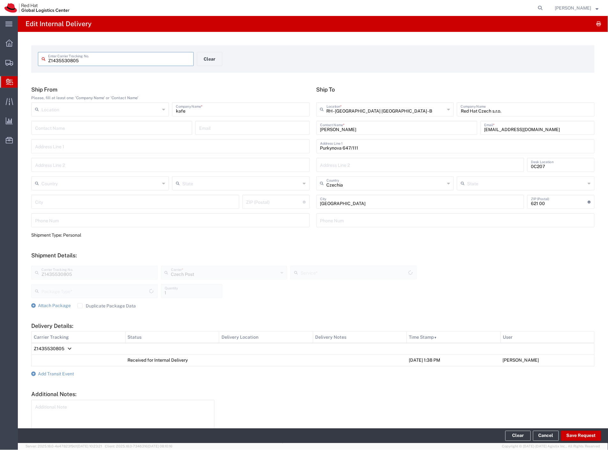
type input "Ground"
type input "Your Packaging"
click at [216, 54] on button "Clear" at bounding box center [210, 59] width 26 height 14
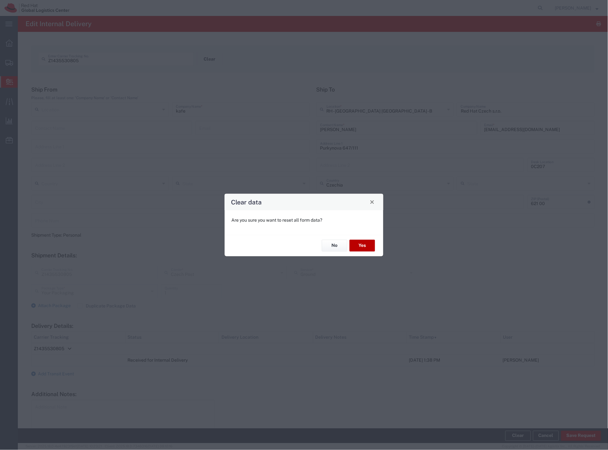
click at [370, 246] on button "Yes" at bounding box center [363, 246] width 26 height 12
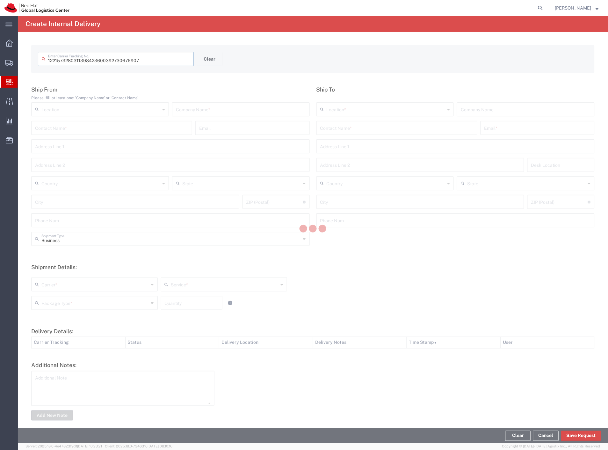
type input "392730676907"
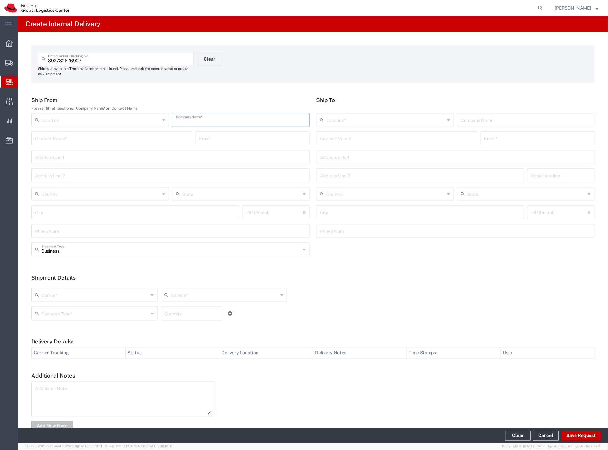
click at [180, 116] on input "text" at bounding box center [241, 119] width 130 height 11
type input "CDW"
click at [381, 137] on input "text" at bounding box center [396, 137] width 153 height 11
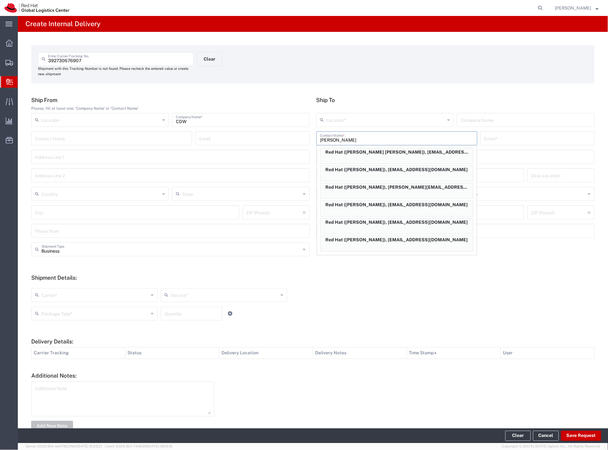
scroll to position [177, 0]
click at [320, 141] on input "[PERSON_NAME]" at bounding box center [396, 137] width 153 height 11
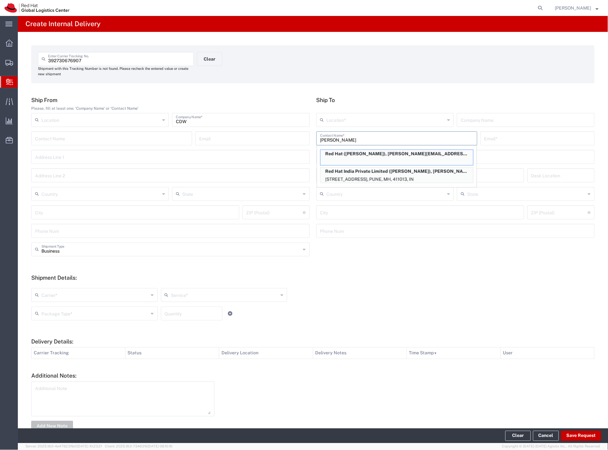
type input "[PERSON_NAME]"
click at [190, 122] on input "CDW" at bounding box center [241, 119] width 130 height 11
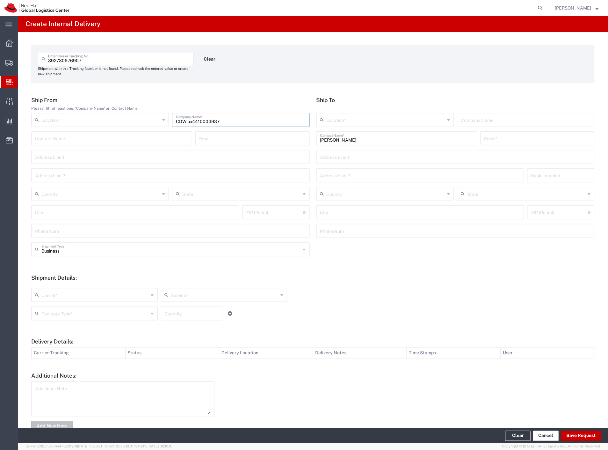
type input "CDW po4410004937"
drag, startPoint x: 192, startPoint y: 120, endPoint x: 226, endPoint y: 120, distance: 34.1
click at [226, 120] on input "CDW po4410004937" at bounding box center [241, 119] width 130 height 11
click at [232, 125] on div "CDW po4410004937 Company Name *" at bounding box center [241, 120] width 138 height 14
click at [68, 295] on input "text" at bounding box center [94, 294] width 107 height 11
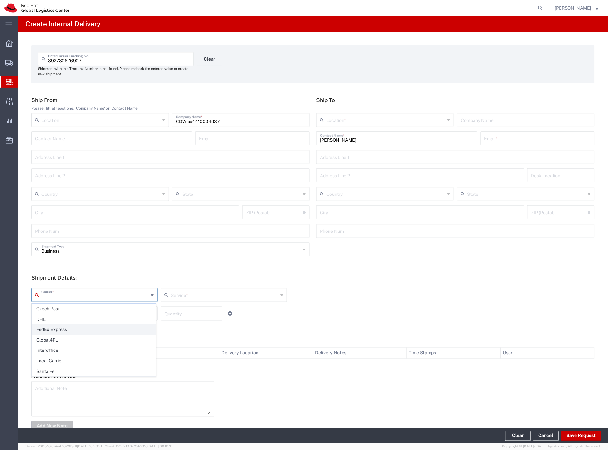
click at [63, 330] on span "FedEx Express" at bounding box center [94, 329] width 124 height 10
type input "FedEx Express"
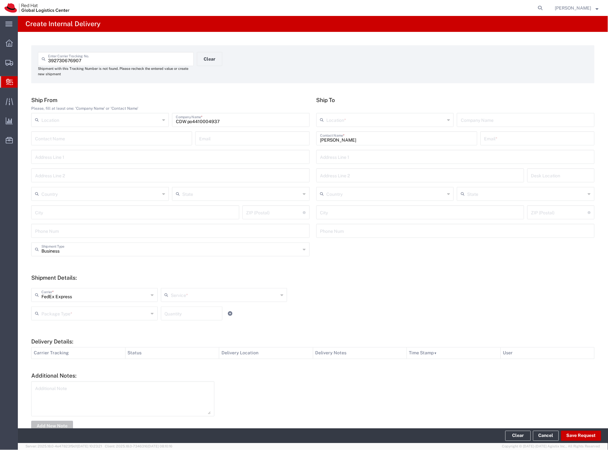
click at [190, 294] on input "text" at bounding box center [224, 294] width 107 height 11
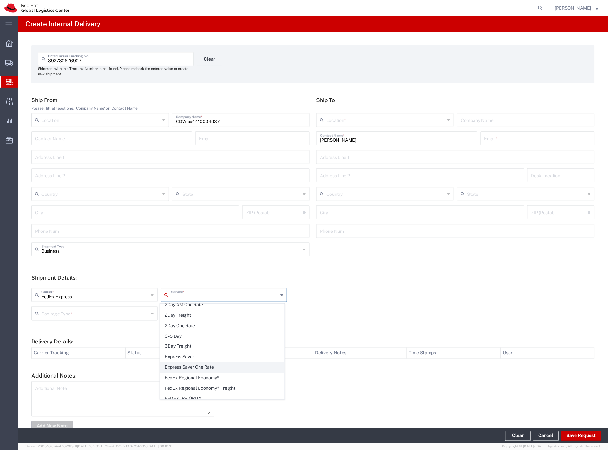
scroll to position [71, 0]
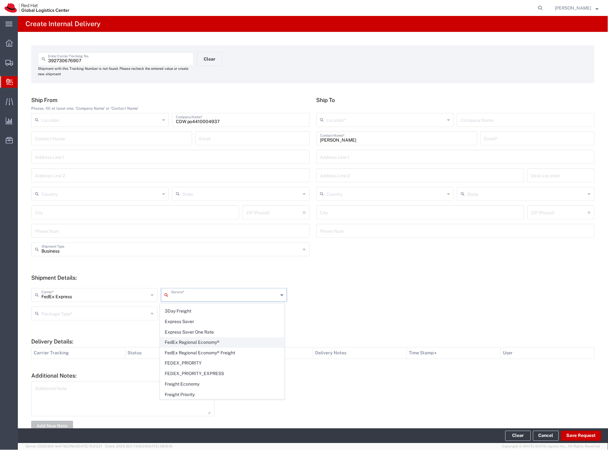
click at [222, 344] on span "FedEx Regional Economy®" at bounding box center [222, 343] width 124 height 10
type input "FedEx Regional Economy®"
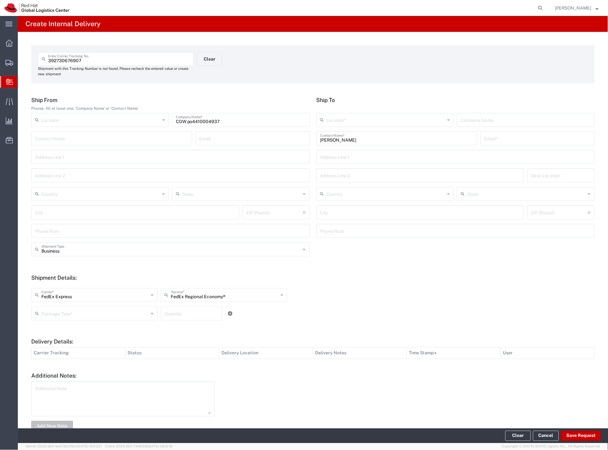
click at [68, 307] on div "Package Type *" at bounding box center [94, 313] width 127 height 14
click at [72, 368] on span "Your Packaging" at bounding box center [94, 369] width 124 height 10
type input "Your Packaging"
click at [168, 317] on input "number" at bounding box center [192, 312] width 54 height 11
type input "3"
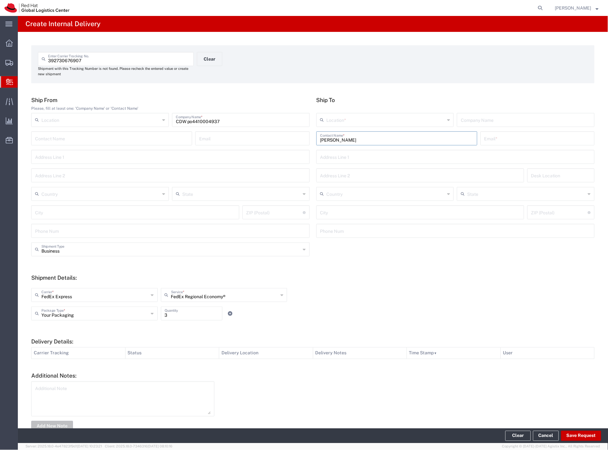
drag, startPoint x: 345, startPoint y: 140, endPoint x: 224, endPoint y: 129, distance: 121.0
click at [224, 129] on div "Ship From Please, fill at least one: 'Company Name' or 'Contact Name' Location …" at bounding box center [313, 170] width 570 height 146
type input "[PERSON_NAME]"
click at [339, 158] on p "Purkynova 665/115, 2D287, [GEOGRAPHIC_DATA], 621 00, [GEOGRAPHIC_DATA]" at bounding box center [397, 162] width 153 height 8
type input "RH - [GEOGRAPHIC_DATA] [GEOGRAPHIC_DATA] - C"
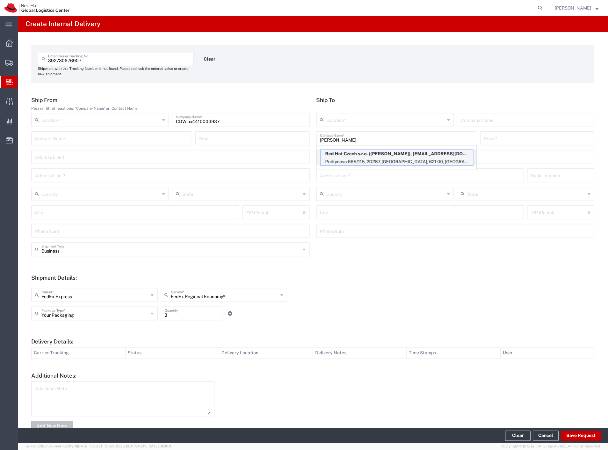
type input "Red Hat Czech s.r.o."
type input "[PERSON_NAME]"
type input "[EMAIL_ADDRESS][DOMAIN_NAME]"
type input "Purkynova 665/115"
type input "2D287"
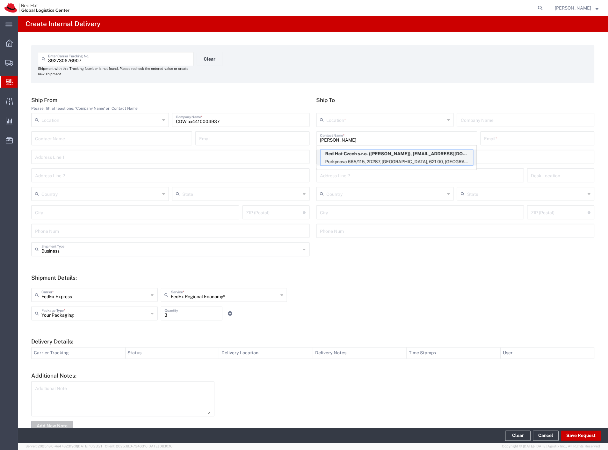
type input "Czechia"
type input "[GEOGRAPHIC_DATA]"
type input "621 00"
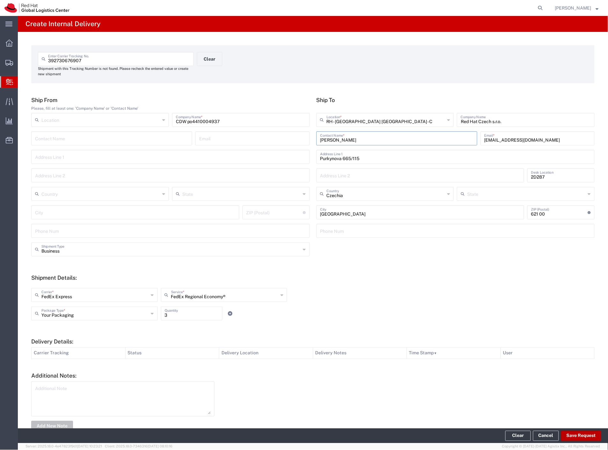
click at [582, 432] on button "Save Request" at bounding box center [581, 436] width 40 height 10
type input "[GEOGRAPHIC_DATA]"
type input "KLUNDERT"
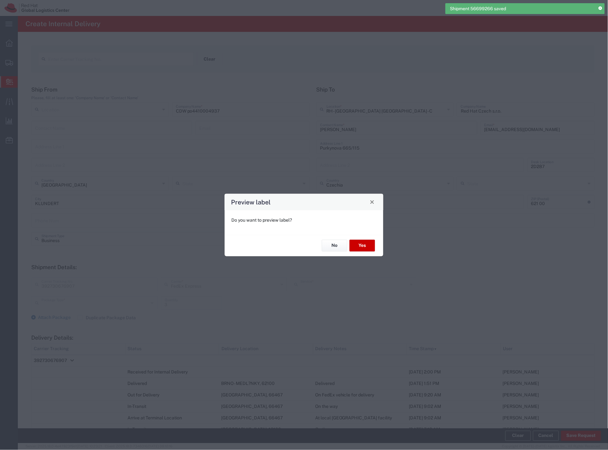
type input "International Priority EOD"
type input "Your Packaging"
click at [363, 247] on button "Yes" at bounding box center [363, 246] width 26 height 12
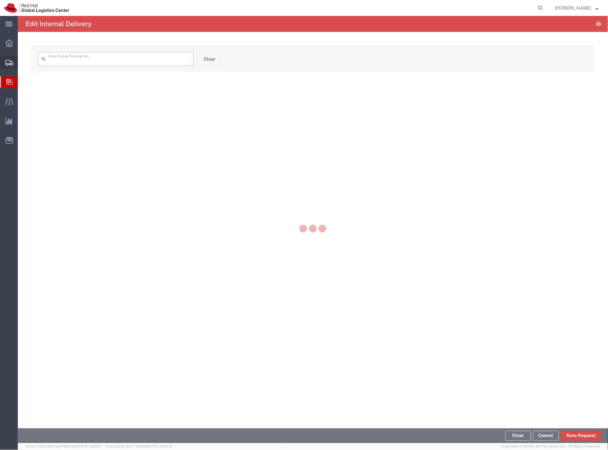
type input "392730676907"
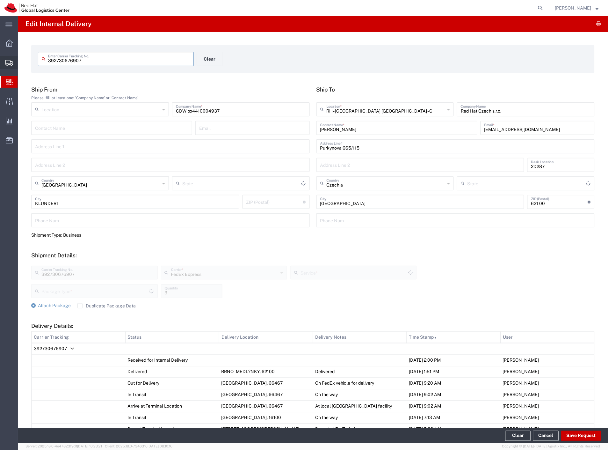
type input "International Priority EOD"
type input "Your Packaging"
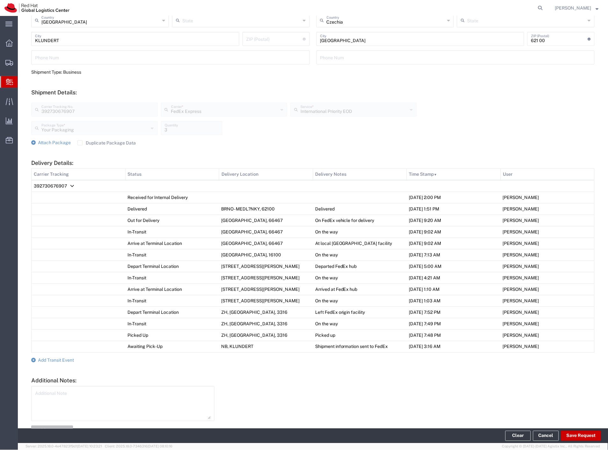
scroll to position [177, 0]
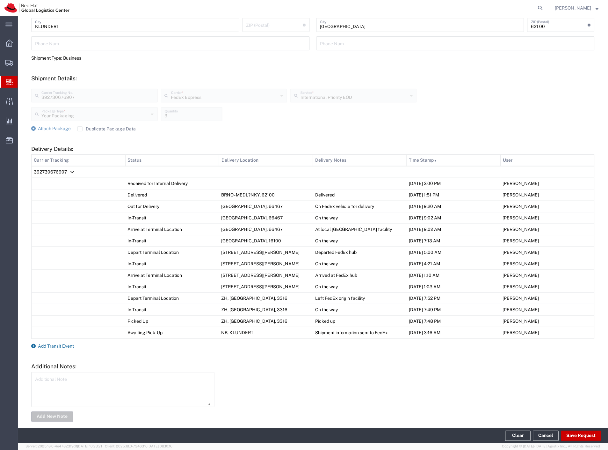
click at [68, 349] on span "Add Transit Event" at bounding box center [56, 346] width 36 height 5
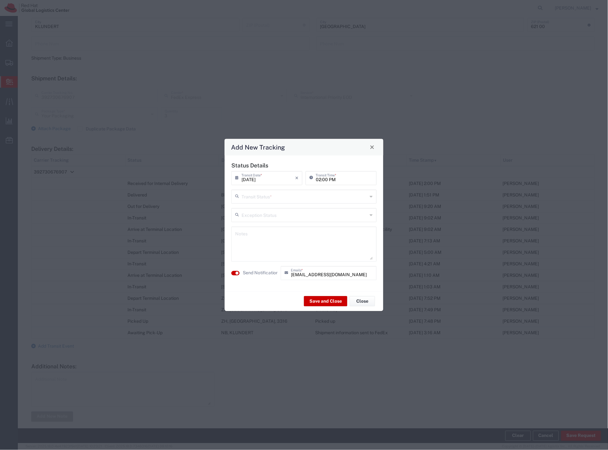
click at [307, 201] on input "text" at bounding box center [305, 195] width 126 height 11
click at [281, 238] on span "Shipment On-Hold" at bounding box center [304, 242] width 144 height 10
type input "Shipment On-Hold"
click at [325, 303] on button "Save and Close" at bounding box center [325, 301] width 43 height 10
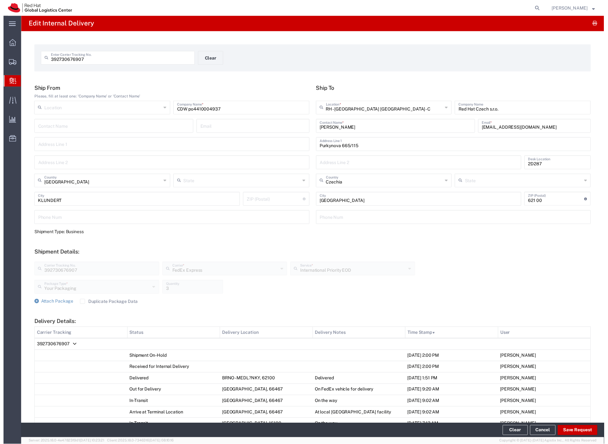
scroll to position [0, 0]
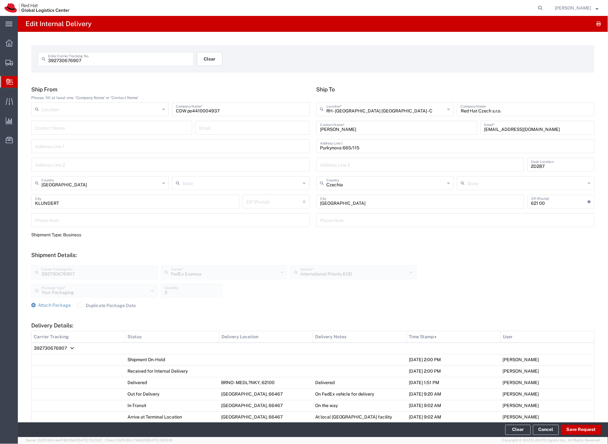
click at [204, 59] on button "Clear" at bounding box center [210, 59] width 26 height 14
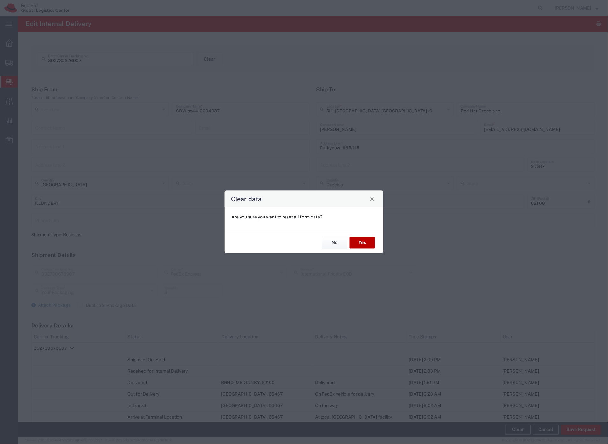
click at [370, 244] on button "Yes" at bounding box center [363, 243] width 26 height 12
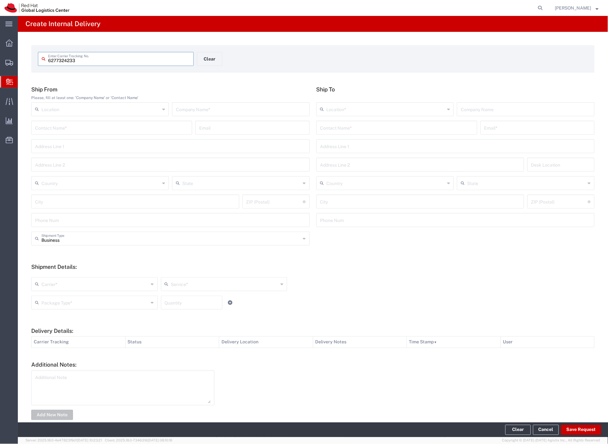
type input "6277324233"
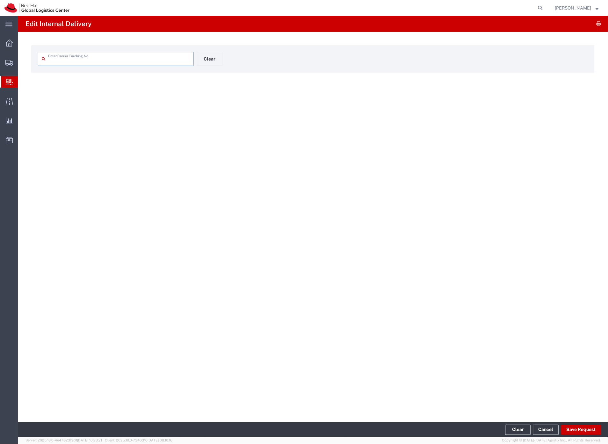
type input "6277324233"
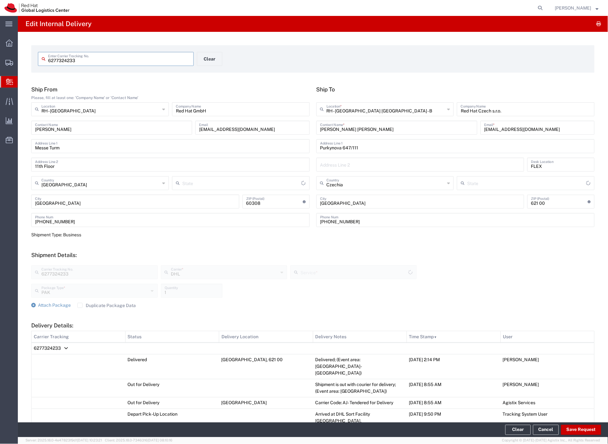
type input "Economy Select"
click at [575, 428] on button "Save Request" at bounding box center [581, 430] width 40 height 10
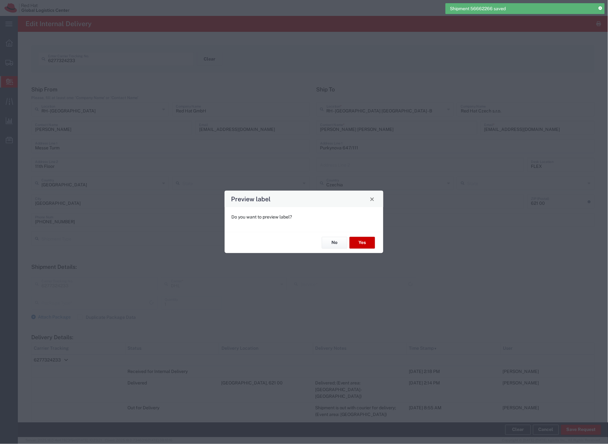
type input "PAK"
type input "Economy Select"
click at [363, 244] on button "Yes" at bounding box center [363, 243] width 26 height 12
